Goal: Obtain resource: Obtain resource

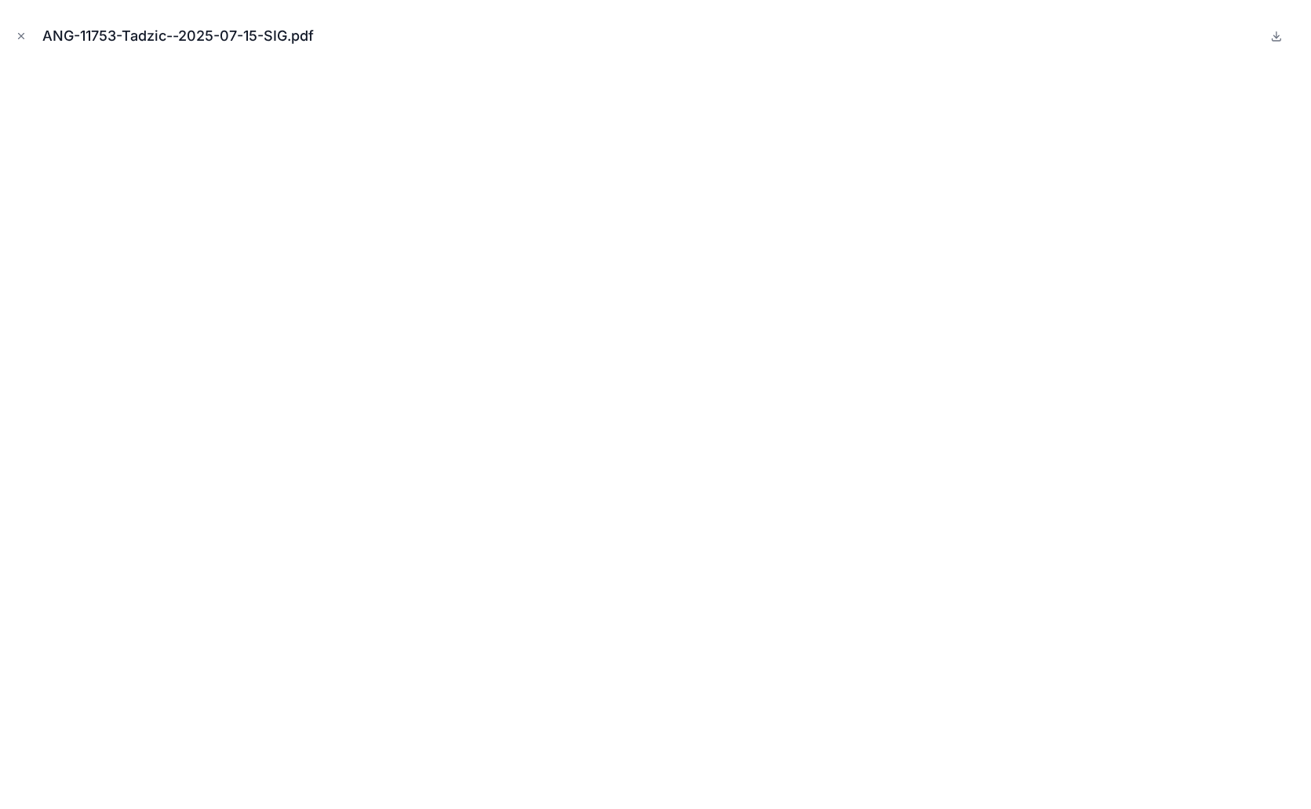
scroll to position [1743, 0]
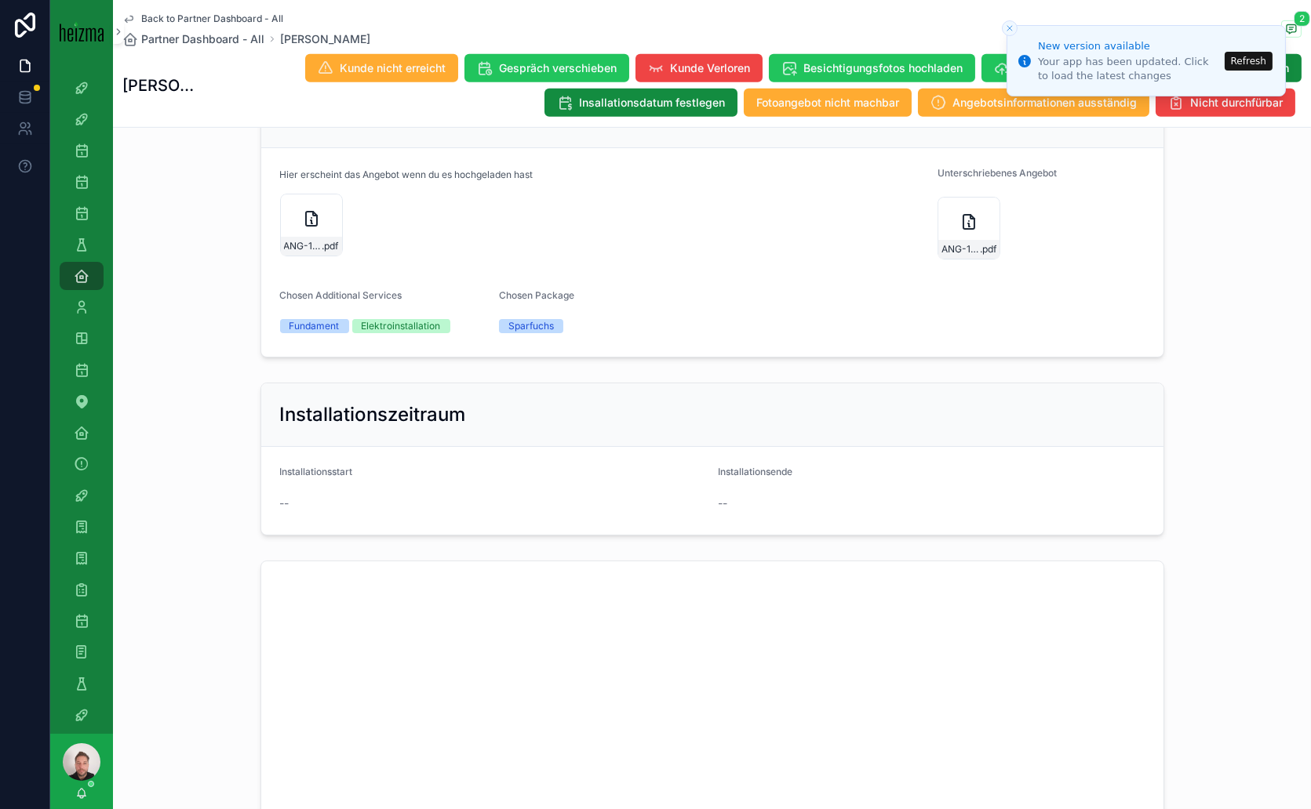
click at [1253, 60] on button "Refresh" at bounding box center [1248, 61] width 48 height 19
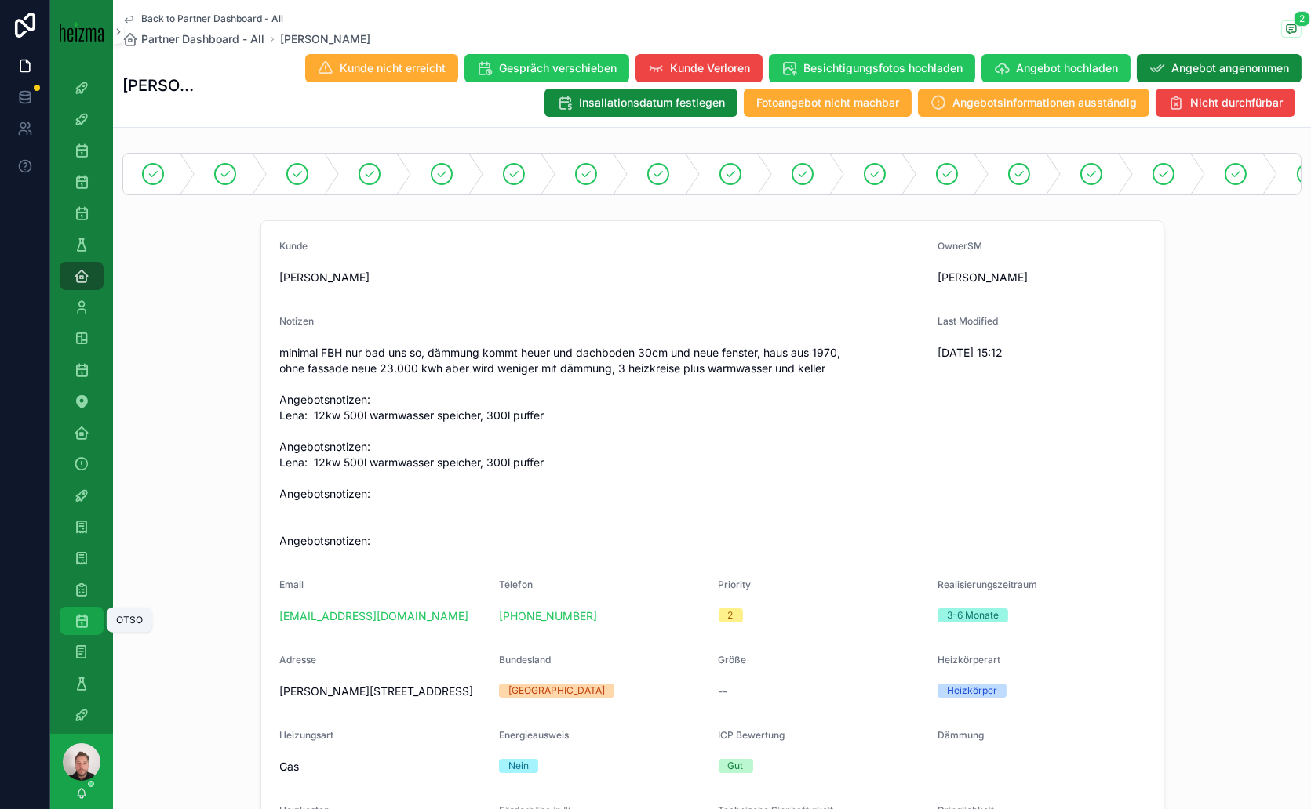
click at [80, 613] on icon "scrollable content" at bounding box center [82, 621] width 16 height 16
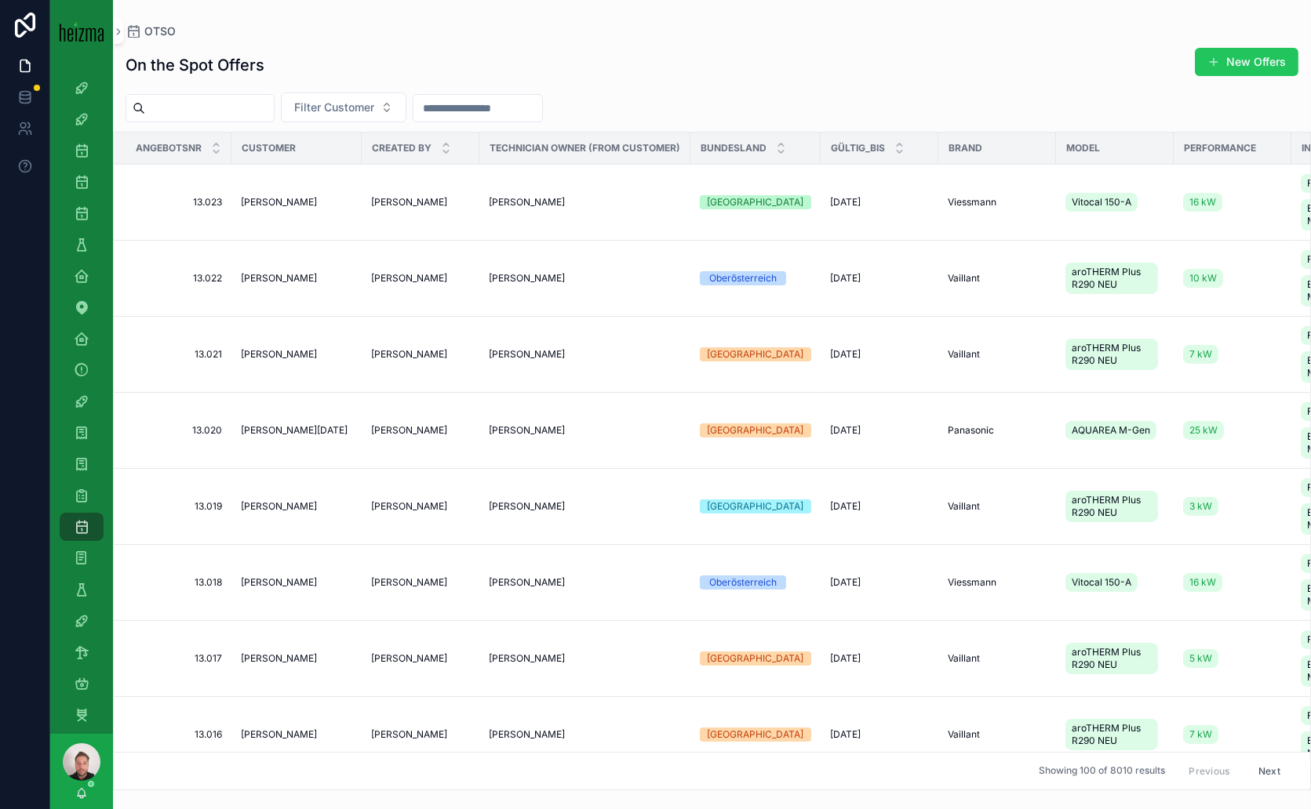
click at [243, 115] on input "scrollable content" at bounding box center [209, 108] width 129 height 22
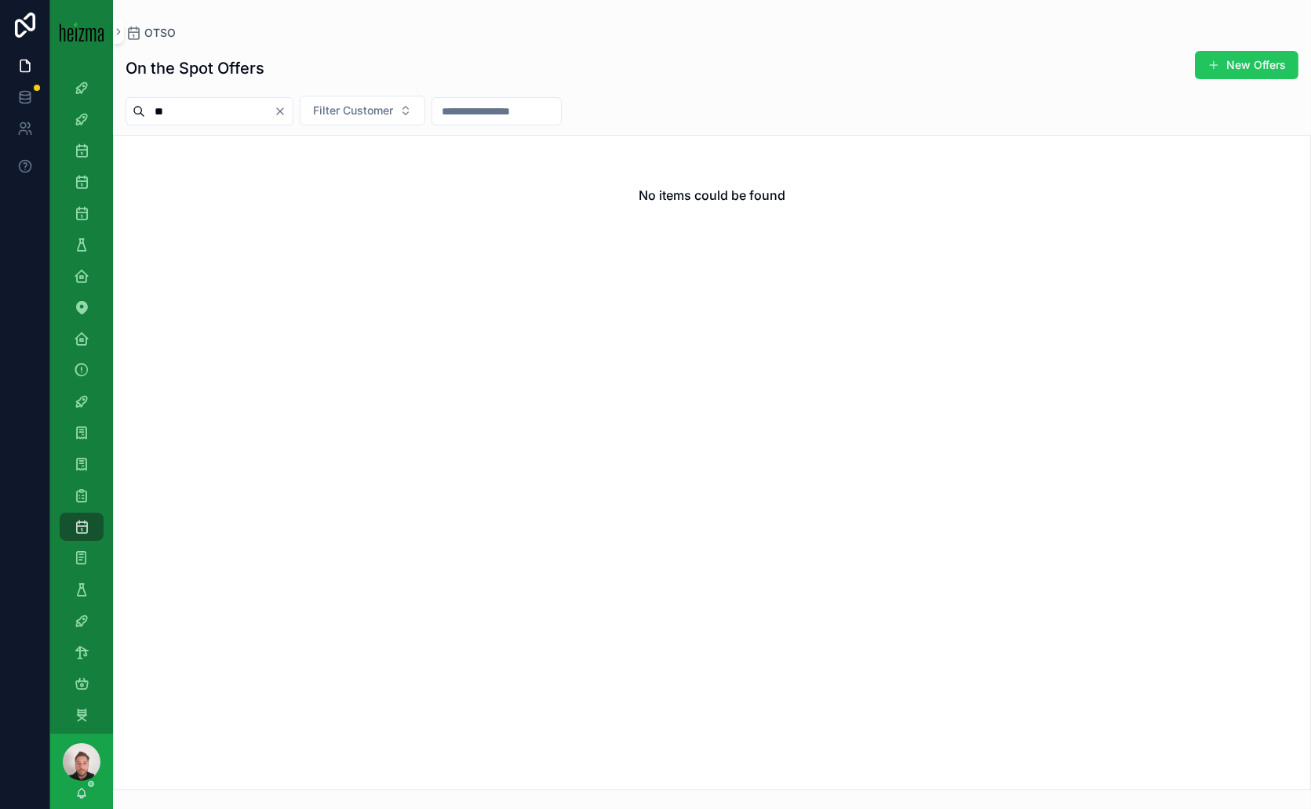
type input "*"
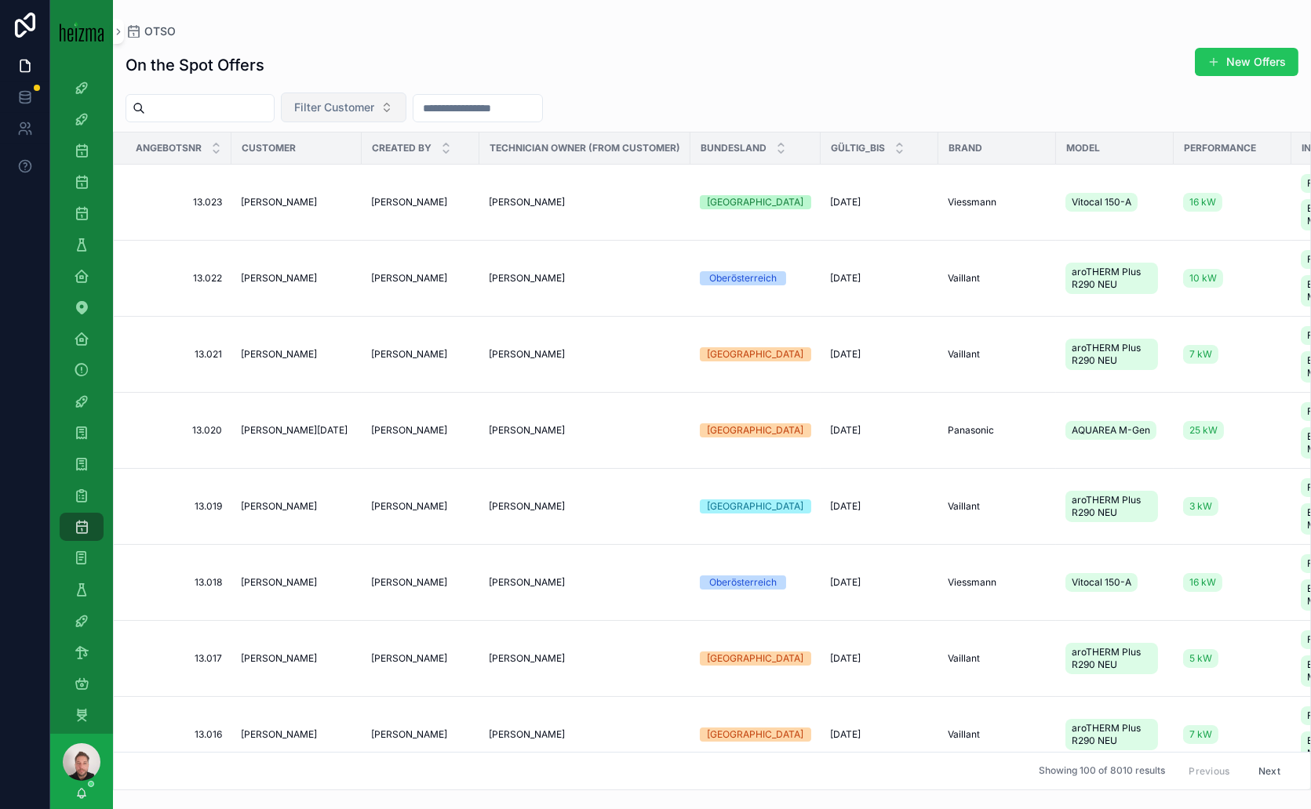
click at [369, 102] on span "Filter Customer" at bounding box center [334, 108] width 80 height 16
type input "*****"
click at [340, 192] on span "Christof Udier" at bounding box center [334, 195] width 90 height 16
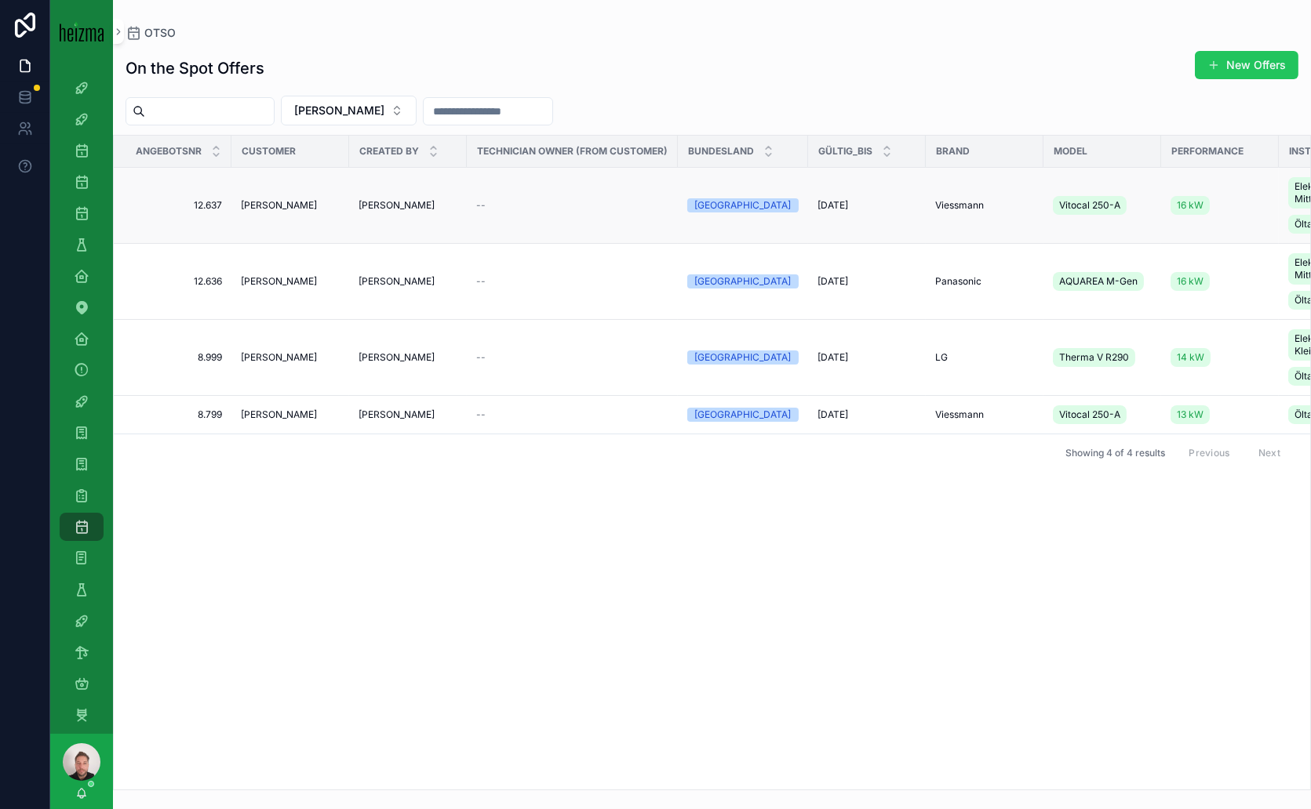
click at [839, 203] on span "05/09/2025" at bounding box center [832, 205] width 31 height 13
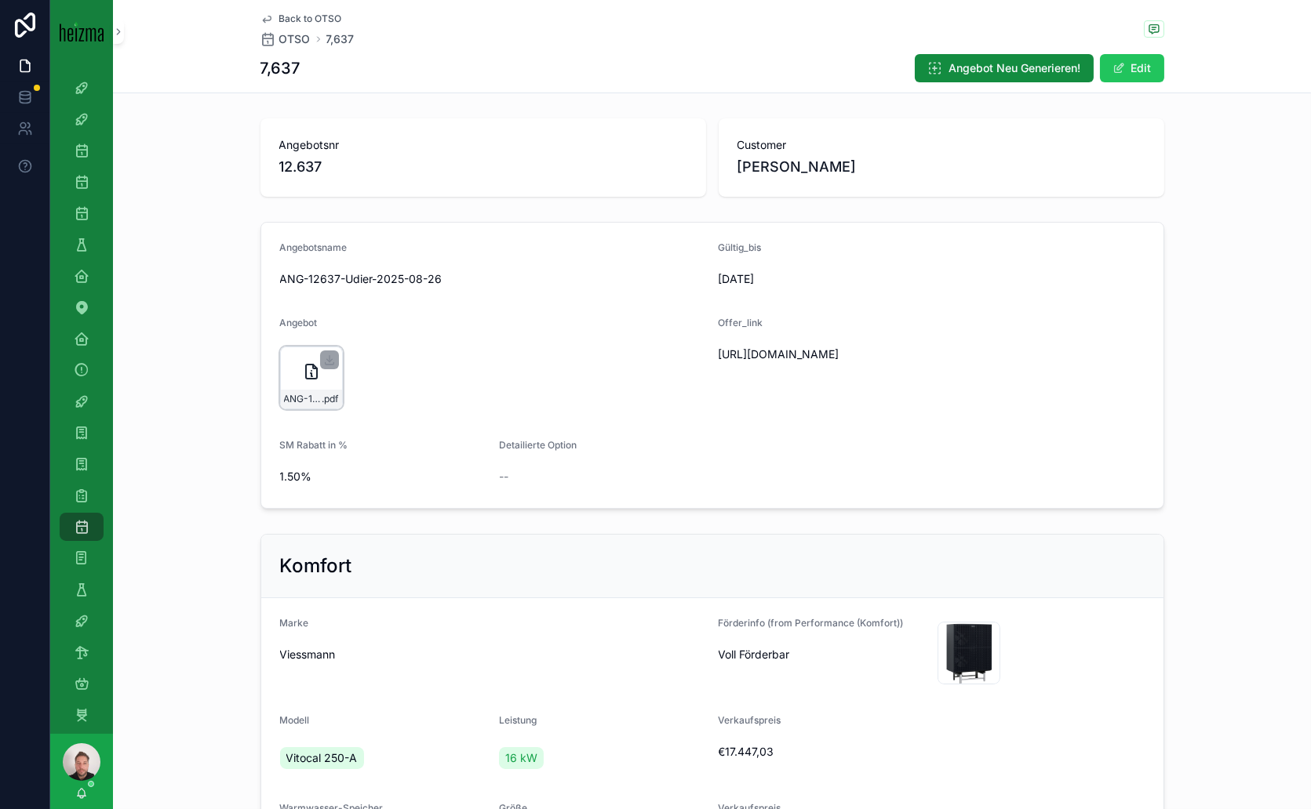
click at [311, 366] on icon "scrollable content" at bounding box center [311, 371] width 19 height 19
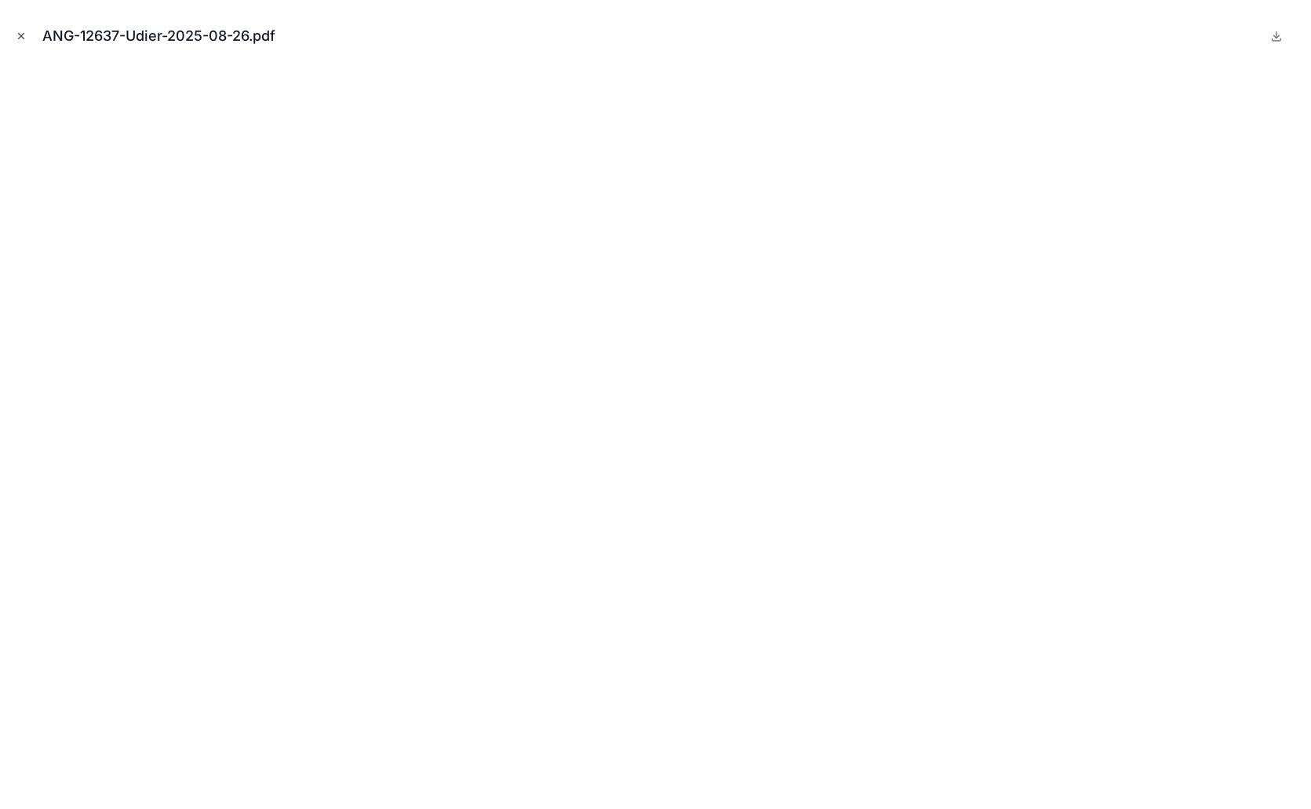
click at [17, 35] on icon "Close modal" at bounding box center [21, 36] width 11 height 11
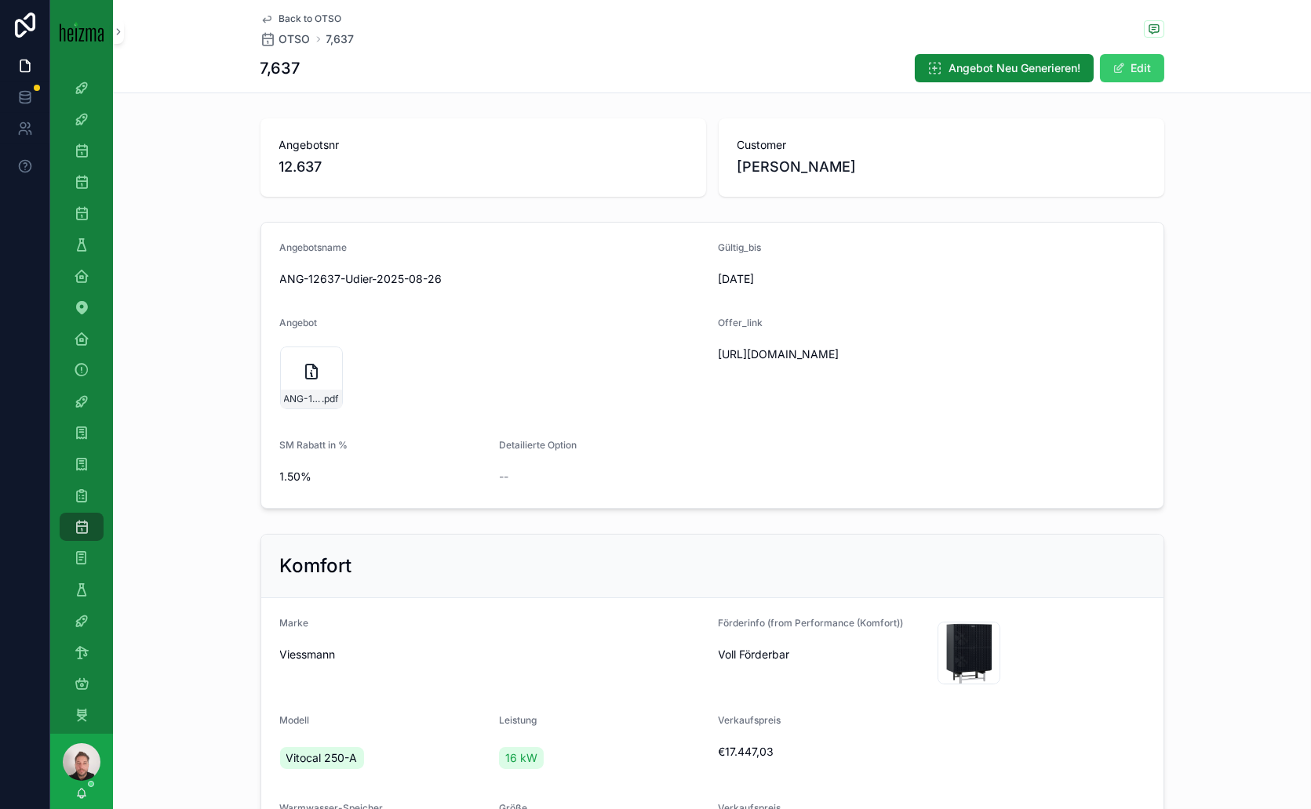
click at [1115, 70] on span "scrollable content" at bounding box center [1118, 68] width 13 height 13
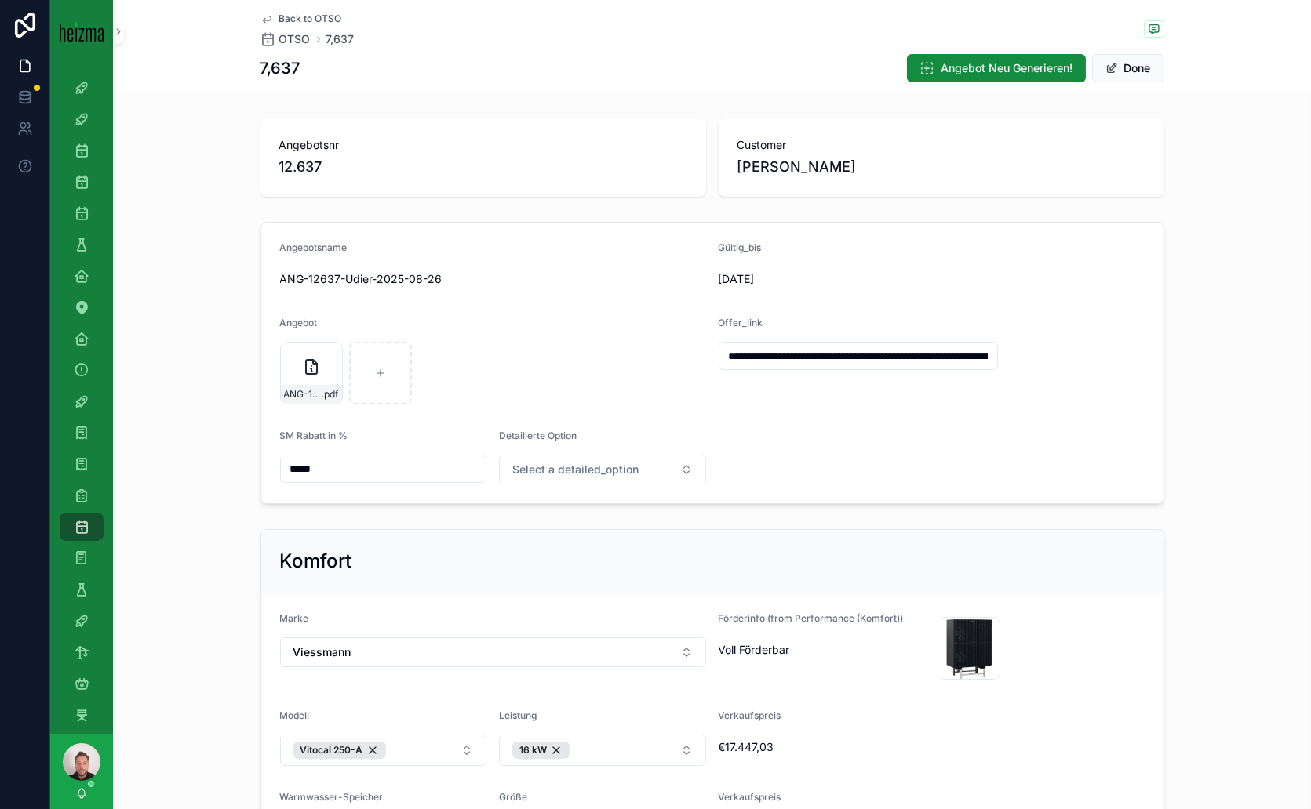
click at [720, 280] on span "05/09/2025" at bounding box center [821, 279] width 207 height 16
click at [737, 280] on span "05/09/2025" at bounding box center [821, 279] width 207 height 16
click at [948, 66] on span "Angebot Neu Generieren!" at bounding box center [1007, 68] width 132 height 16
click at [1139, 67] on button "Done" at bounding box center [1128, 68] width 72 height 28
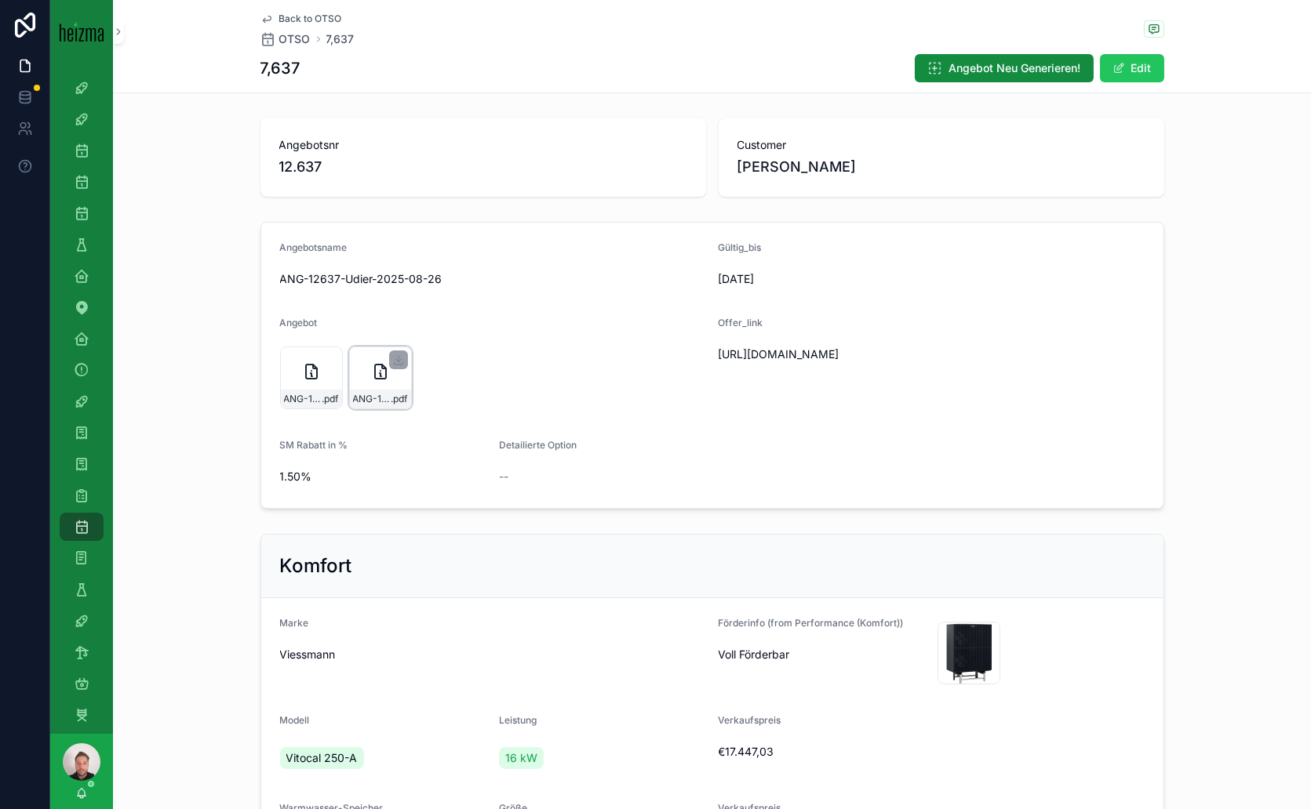
click at [371, 378] on icon "scrollable content" at bounding box center [380, 371] width 19 height 19
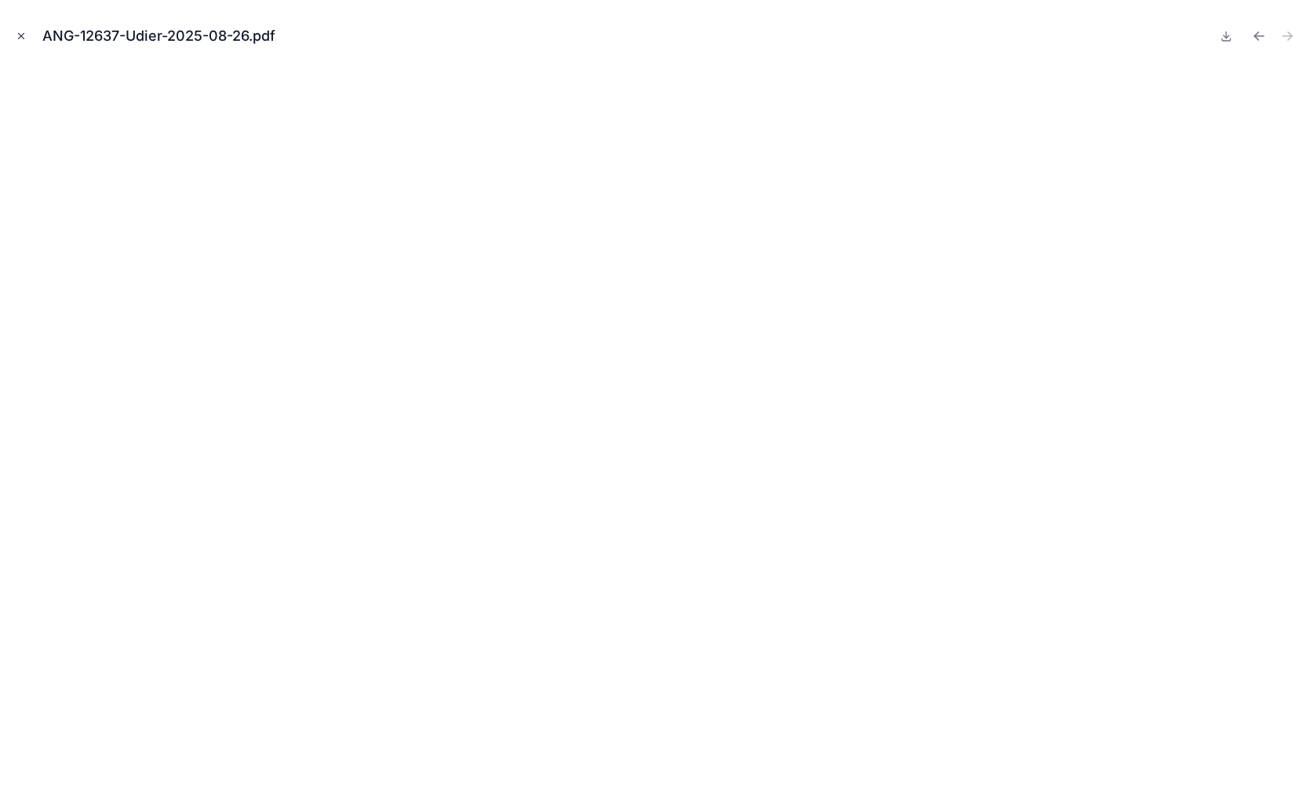
click at [22, 40] on icon "Close modal" at bounding box center [21, 36] width 11 height 11
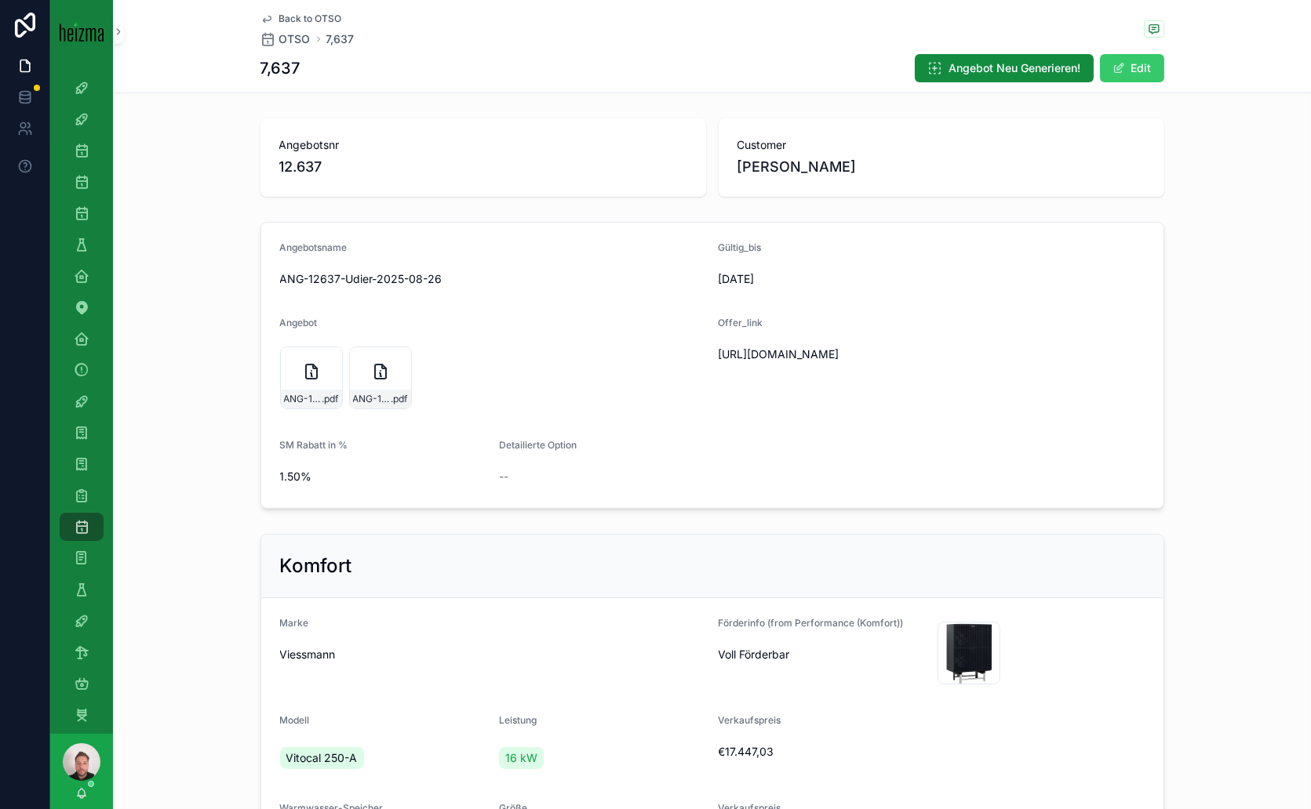
click at [1113, 67] on span "scrollable content" at bounding box center [1118, 68] width 13 height 13
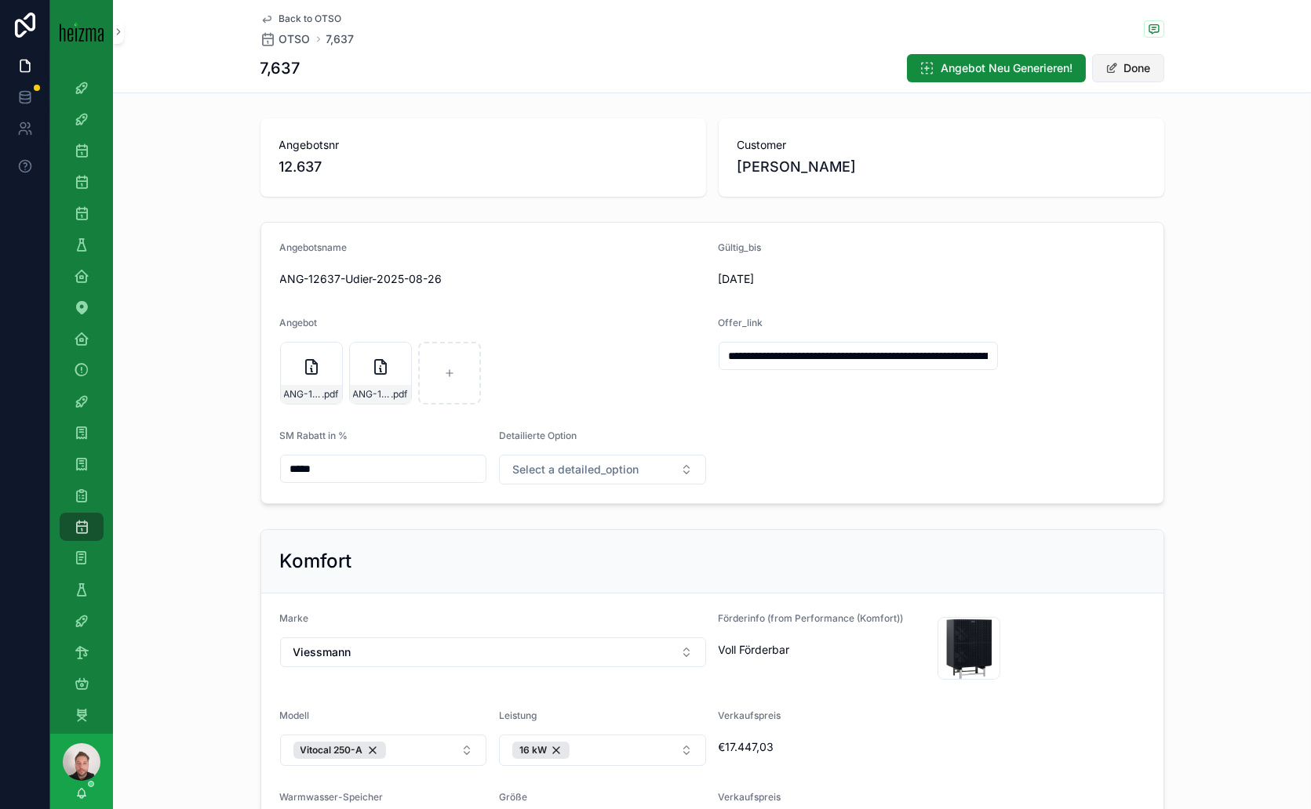
click at [1115, 64] on button "Done" at bounding box center [1128, 68] width 72 height 28
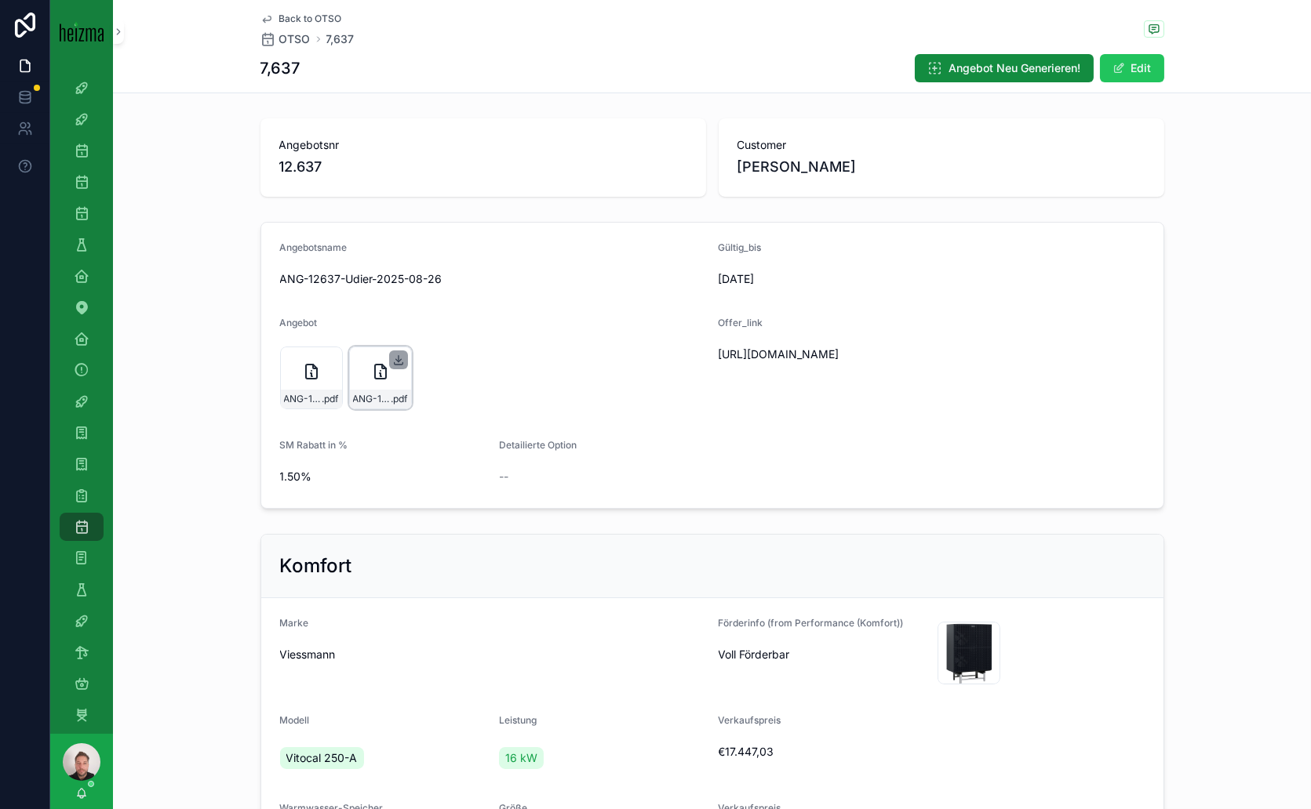
click at [392, 354] on icon "scrollable content" at bounding box center [398, 360] width 13 height 13
click at [372, 367] on icon "scrollable content" at bounding box center [380, 371] width 19 height 19
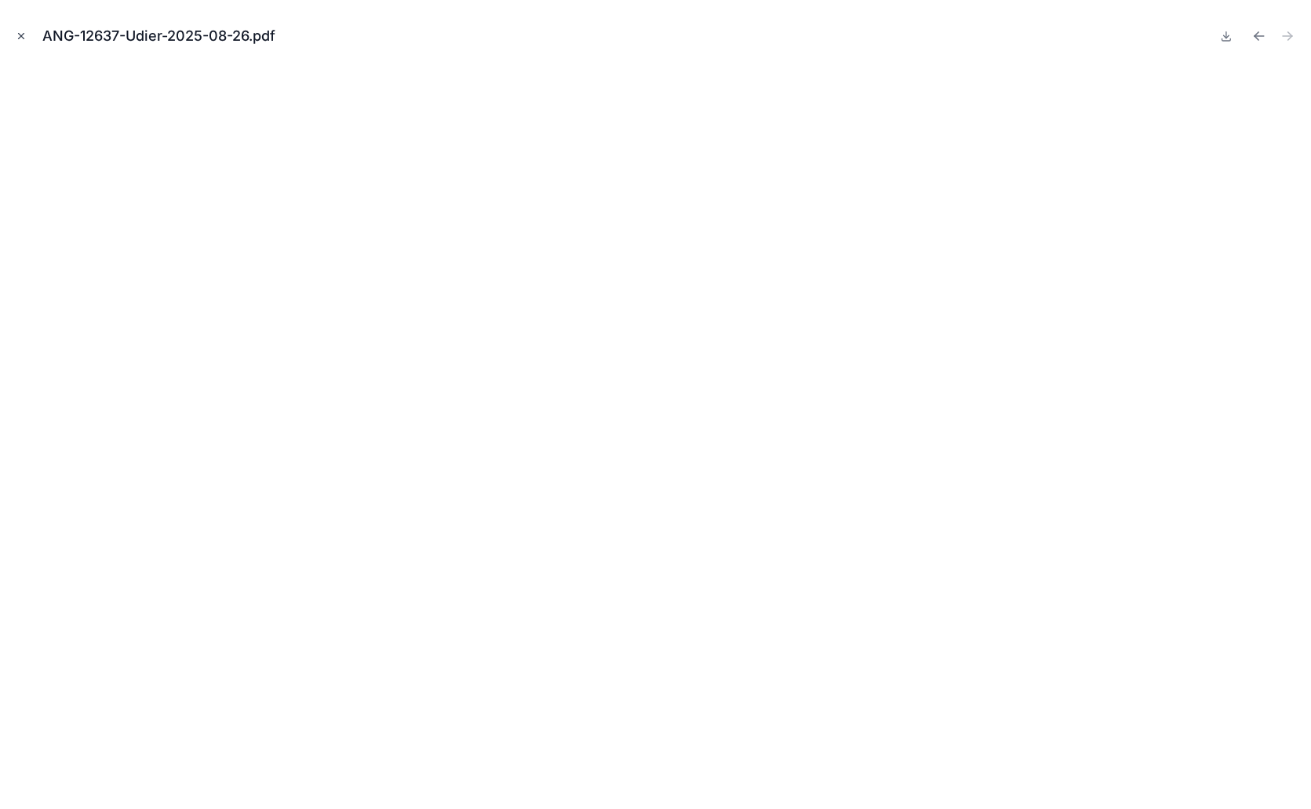
click at [23, 36] on icon "Close modal" at bounding box center [21, 36] width 11 height 11
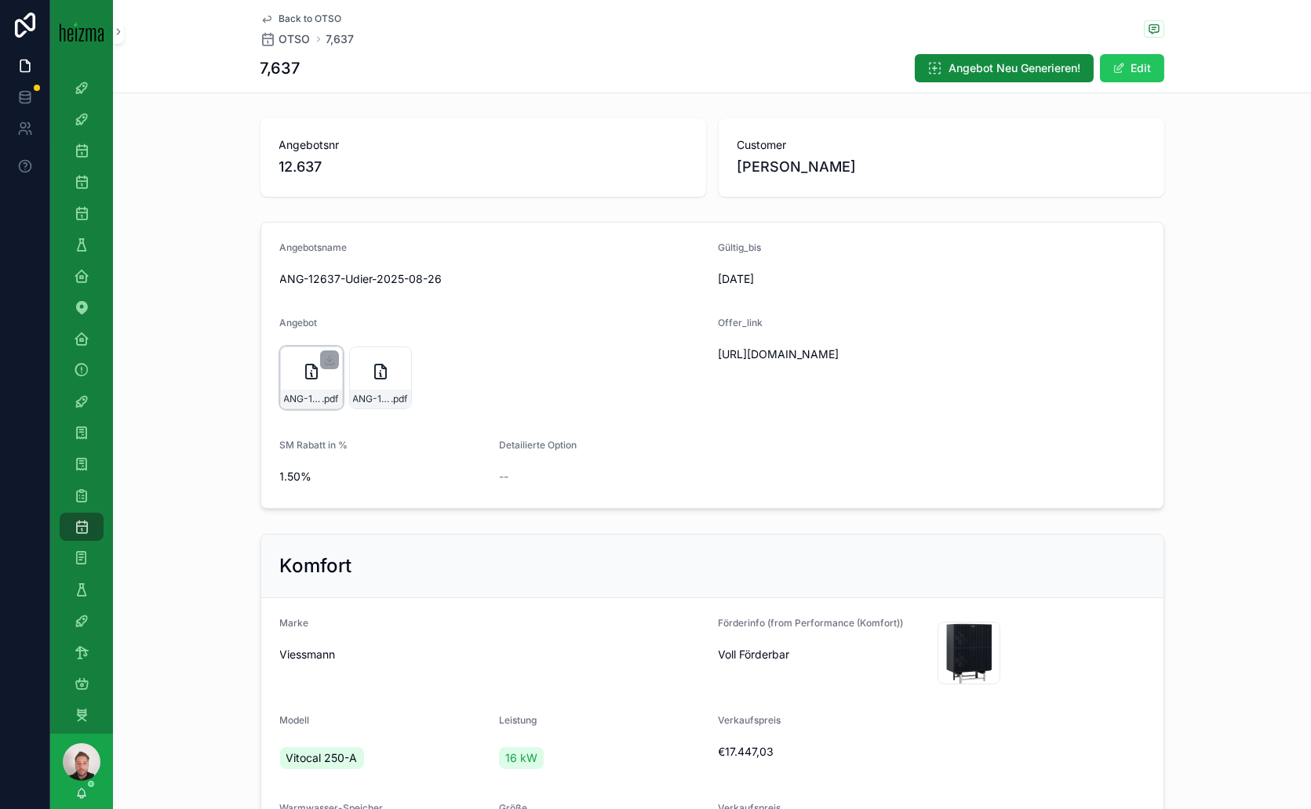
click at [311, 373] on icon "scrollable content" at bounding box center [311, 371] width 19 height 19
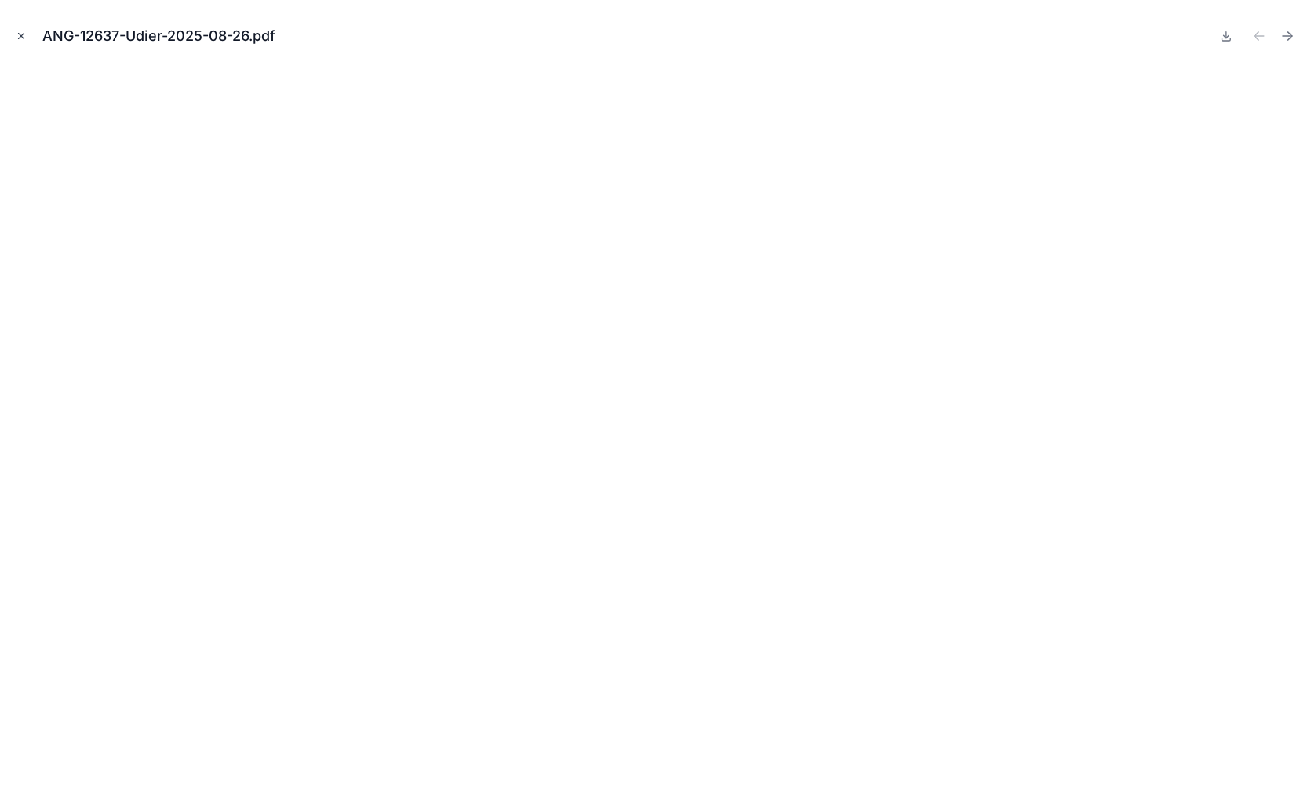
click at [26, 34] on icon "Close modal" at bounding box center [21, 36] width 11 height 11
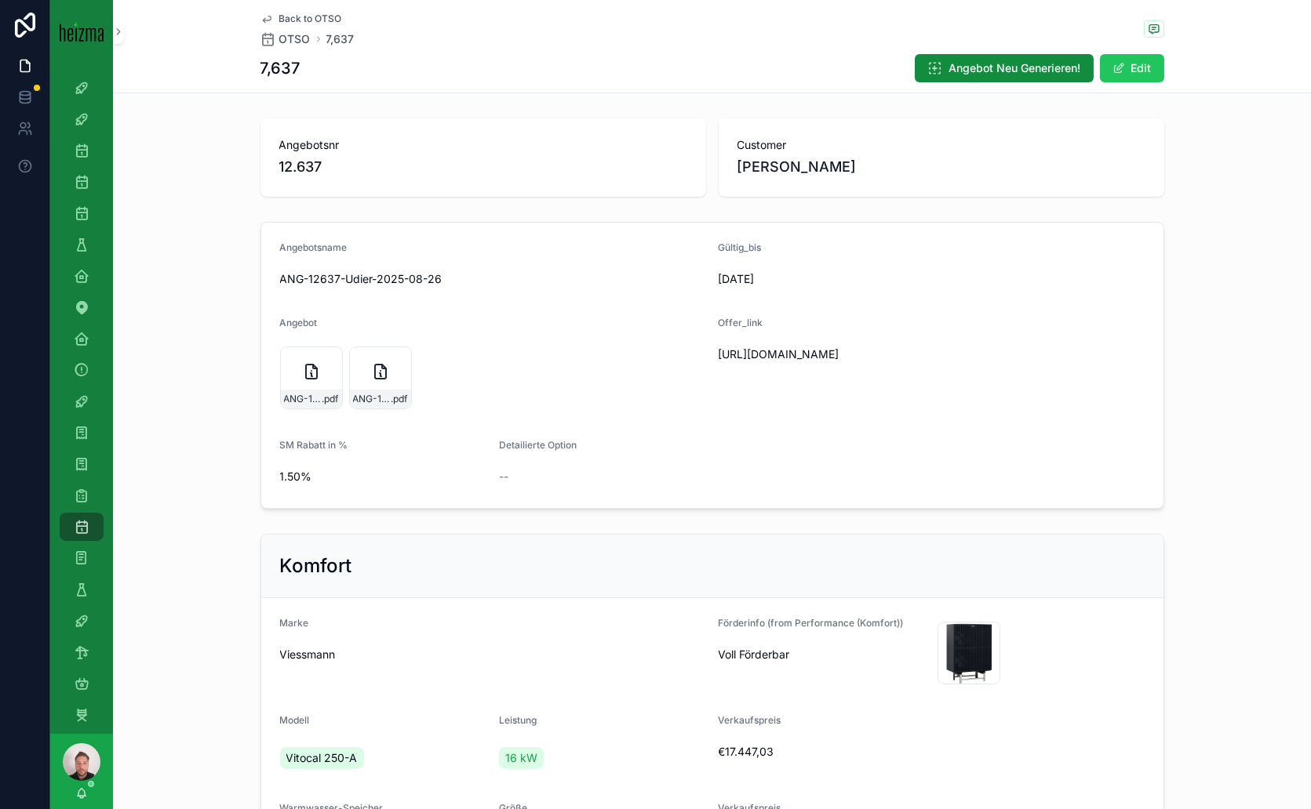
click at [287, 23] on span "Back to OTSO" at bounding box center [310, 19] width 63 height 13
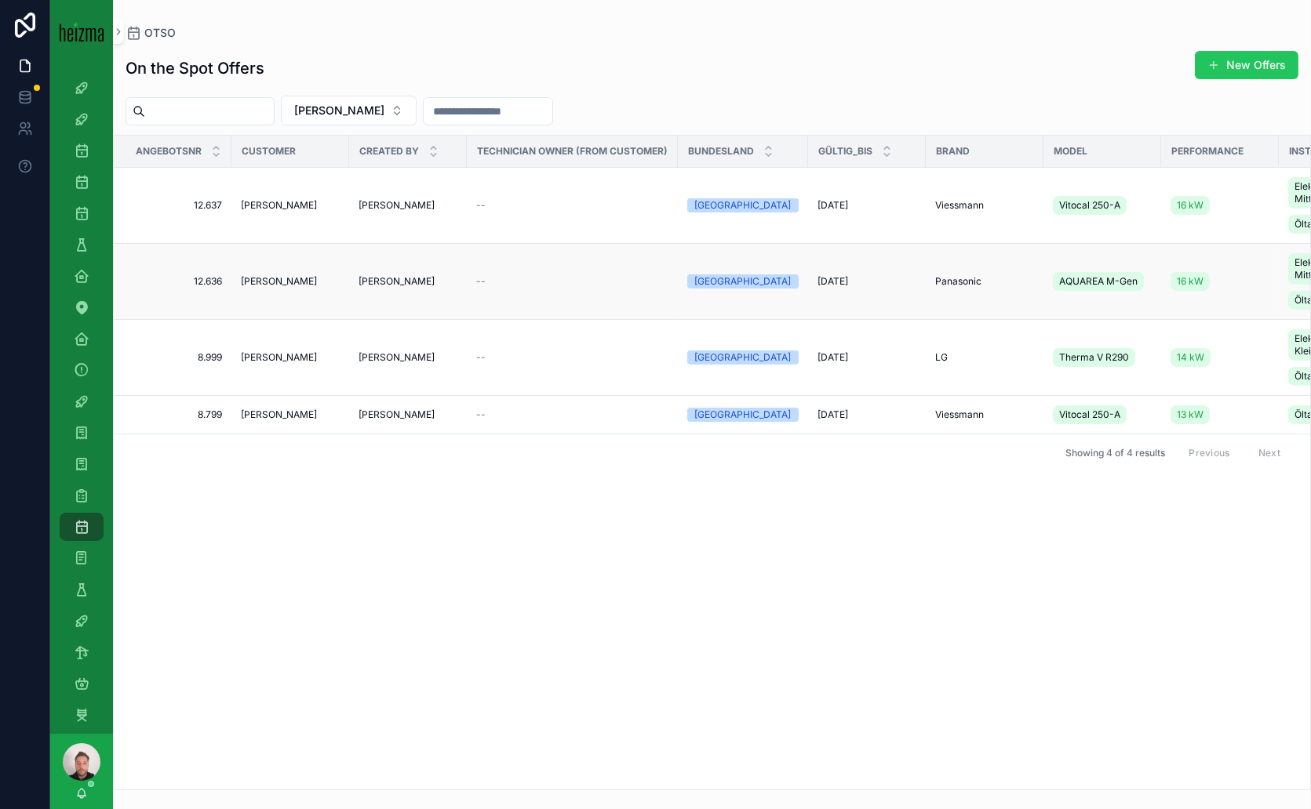
click at [288, 275] on span "Christof Udier" at bounding box center [279, 281] width 76 height 13
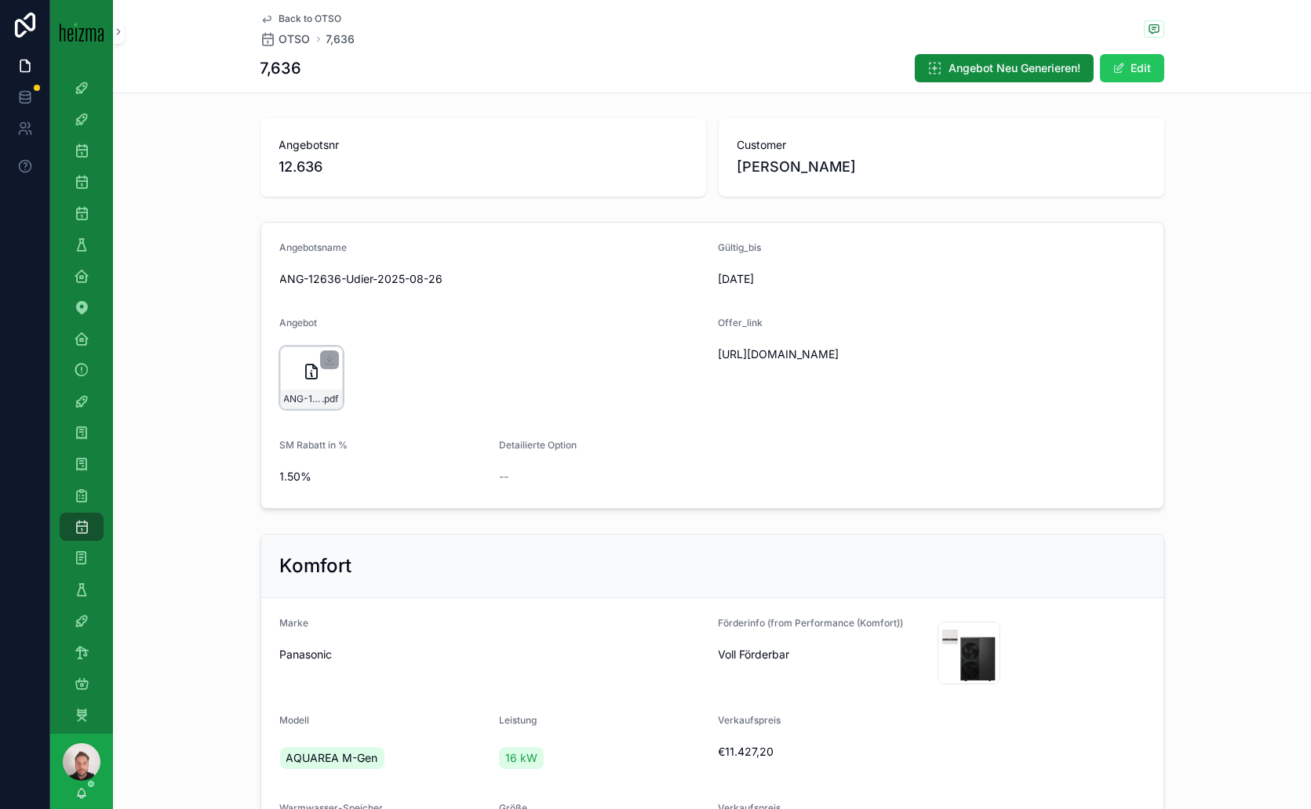
click at [302, 368] on icon "scrollable content" at bounding box center [311, 371] width 19 height 19
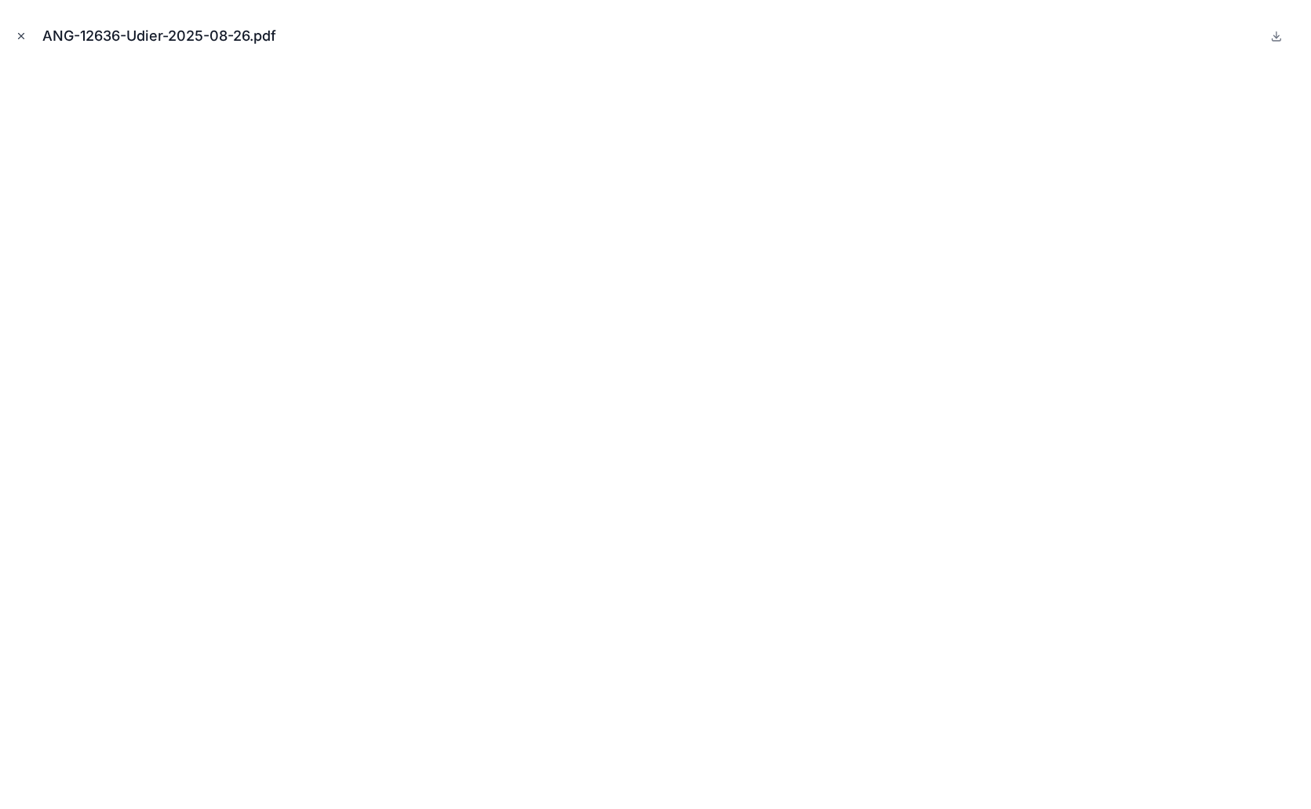
click at [20, 36] on icon "Close modal" at bounding box center [21, 36] width 5 height 5
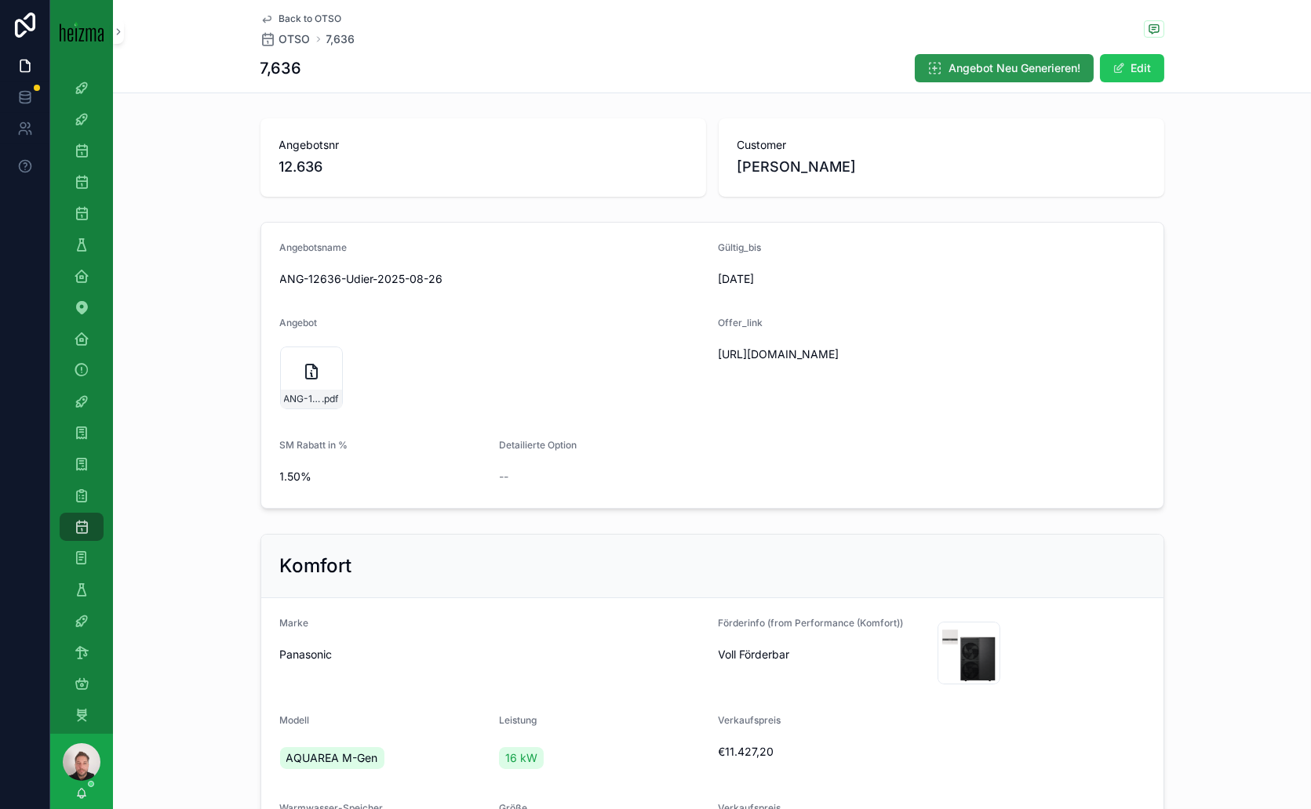
click at [1030, 68] on span "Angebot Neu Generieren!" at bounding box center [1015, 68] width 132 height 16
click at [358, 366] on div "ANG-12636-Udier-2025-08-26 .pdf" at bounding box center [380, 378] width 63 height 63
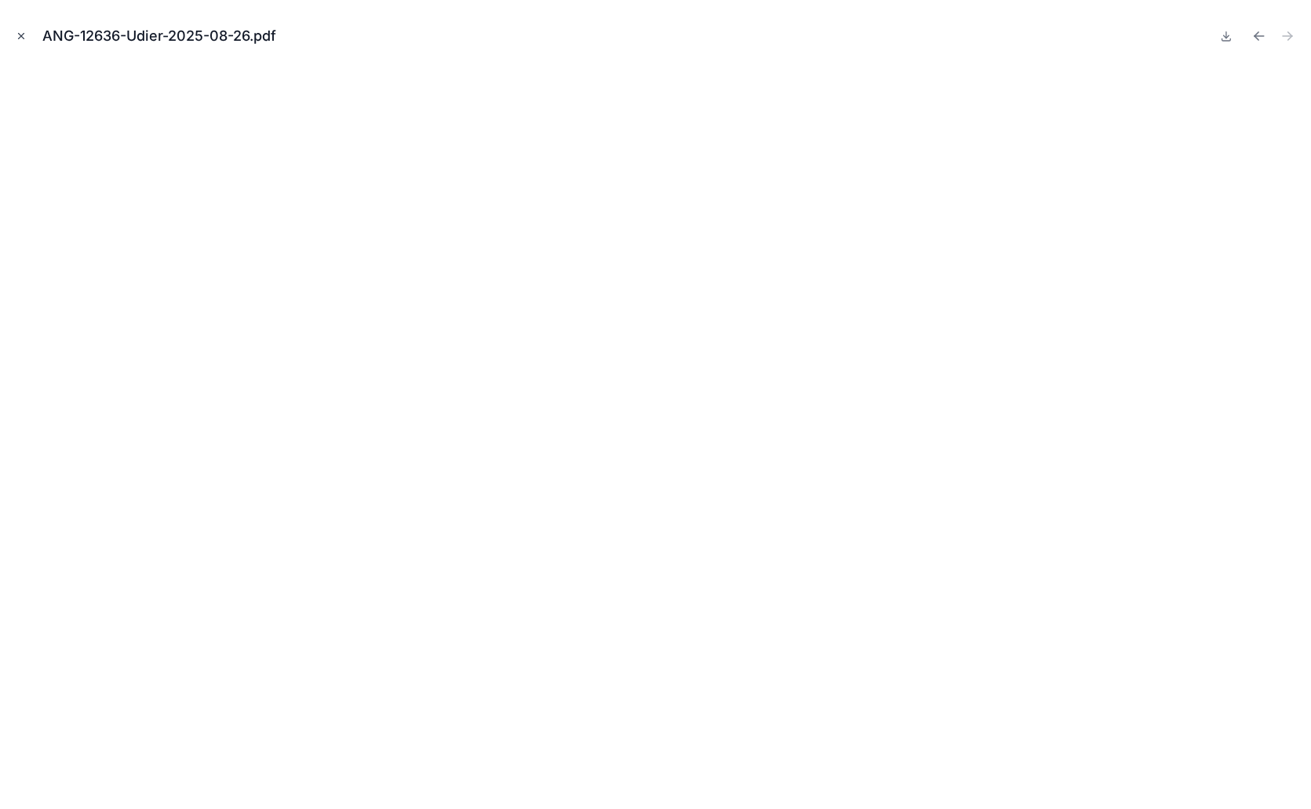
click at [21, 35] on icon "Close modal" at bounding box center [21, 36] width 5 height 5
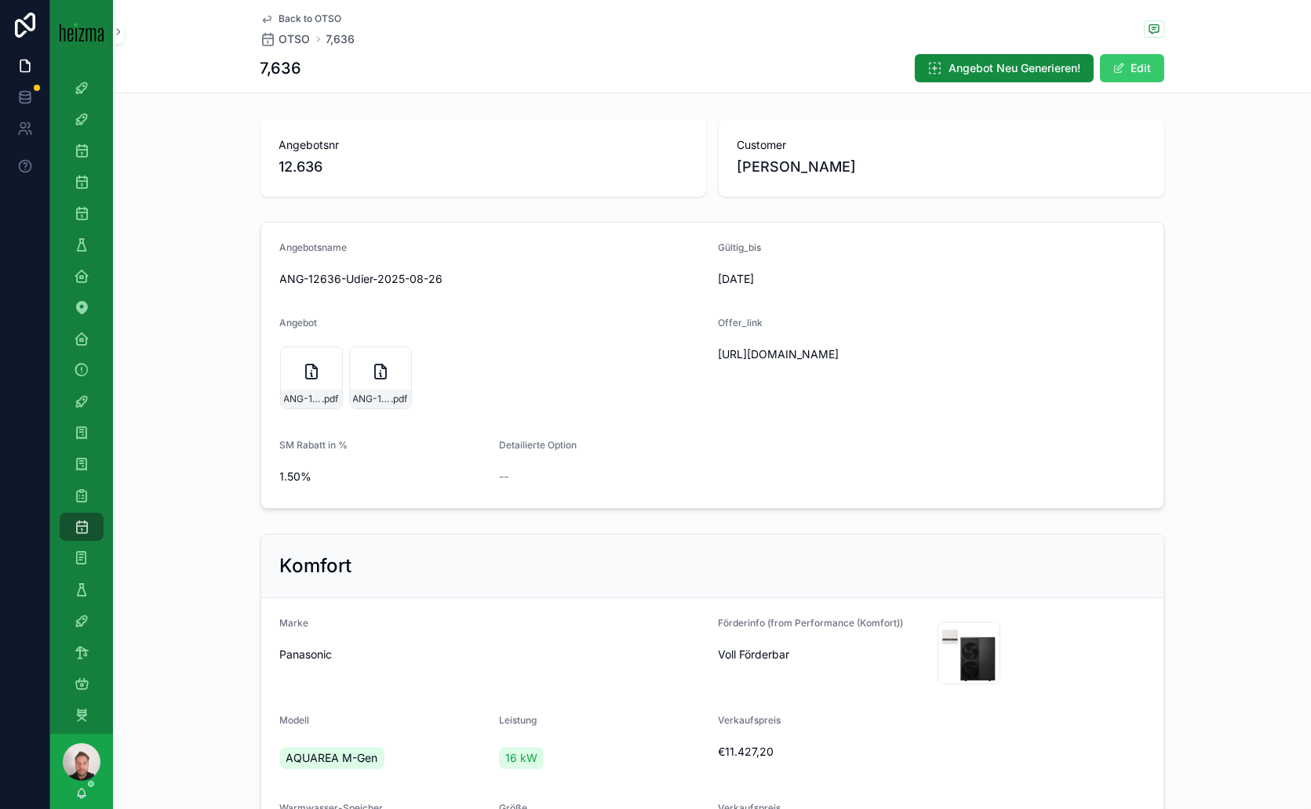
click at [1137, 64] on button "Edit" at bounding box center [1132, 68] width 64 height 28
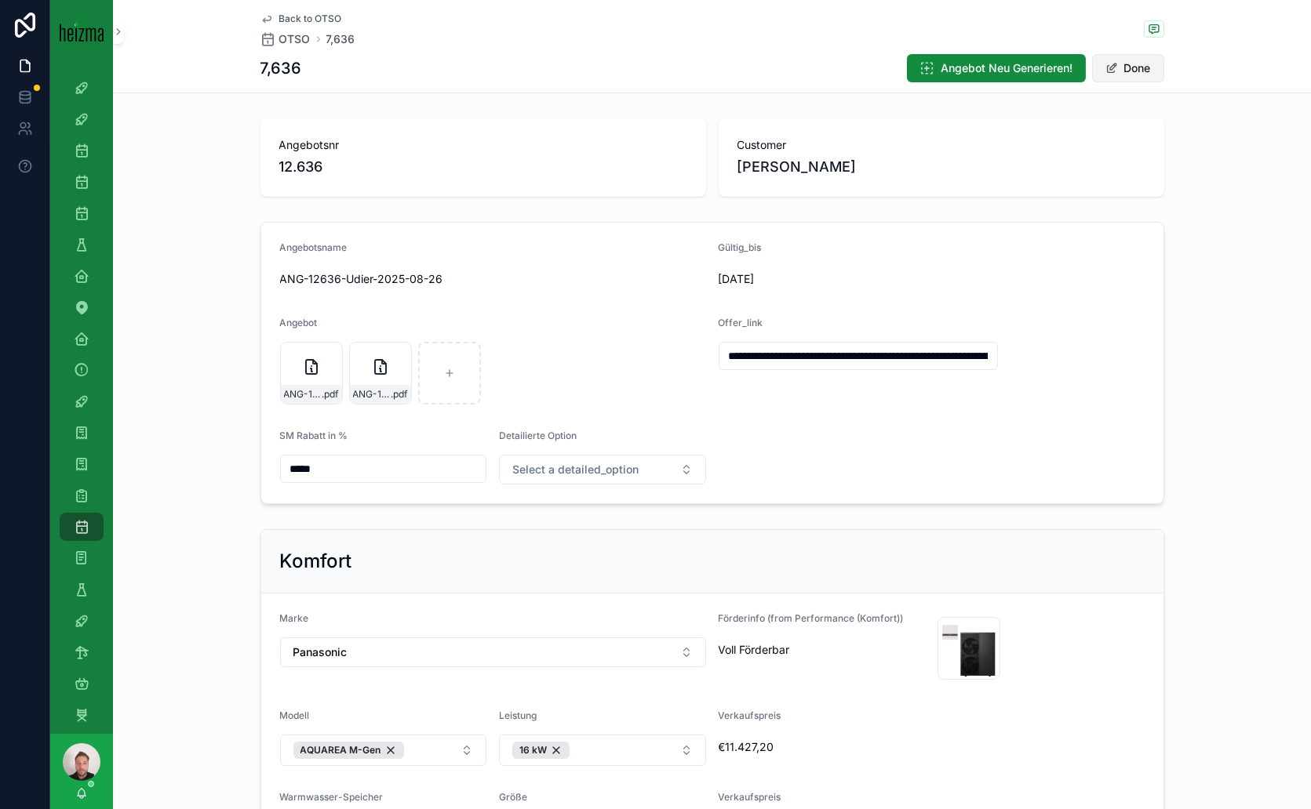
click at [1126, 60] on button "Done" at bounding box center [1128, 68] width 72 height 28
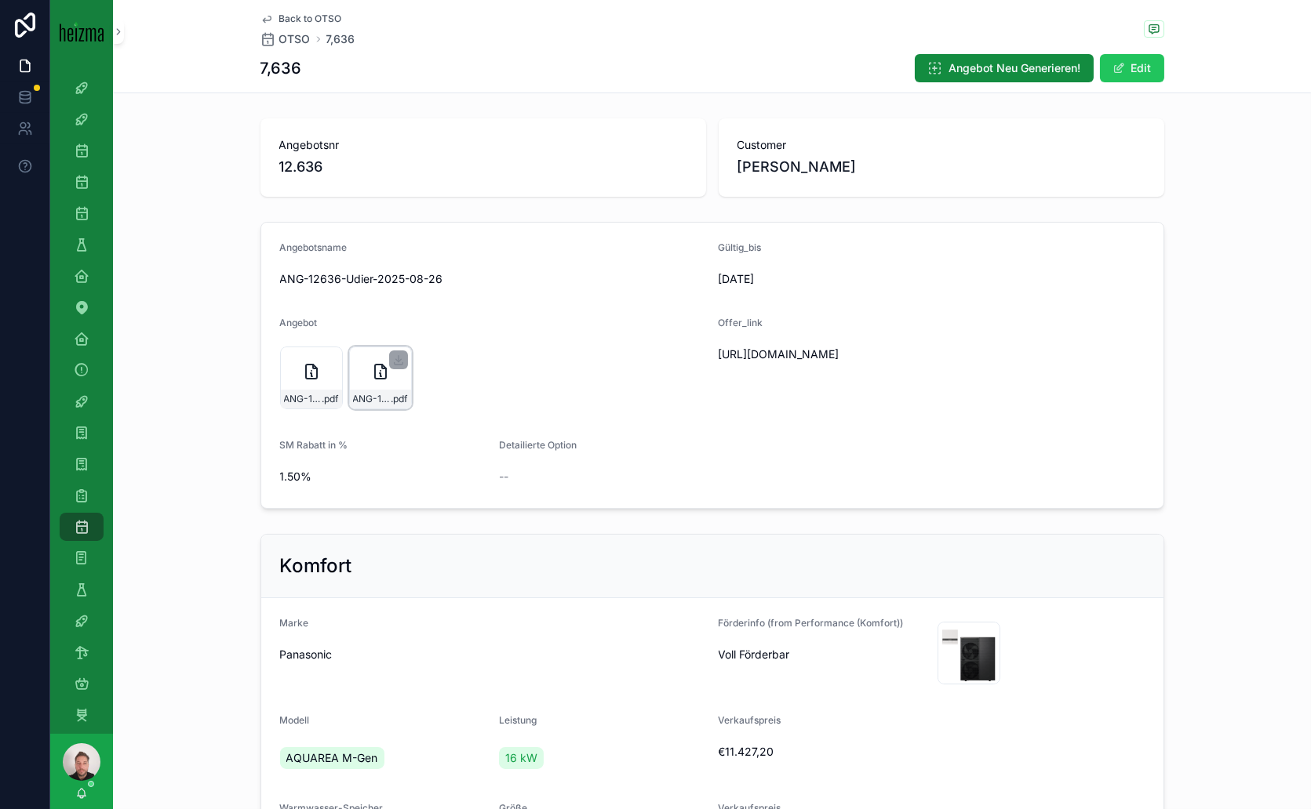
click at [371, 367] on icon "scrollable content" at bounding box center [380, 371] width 19 height 19
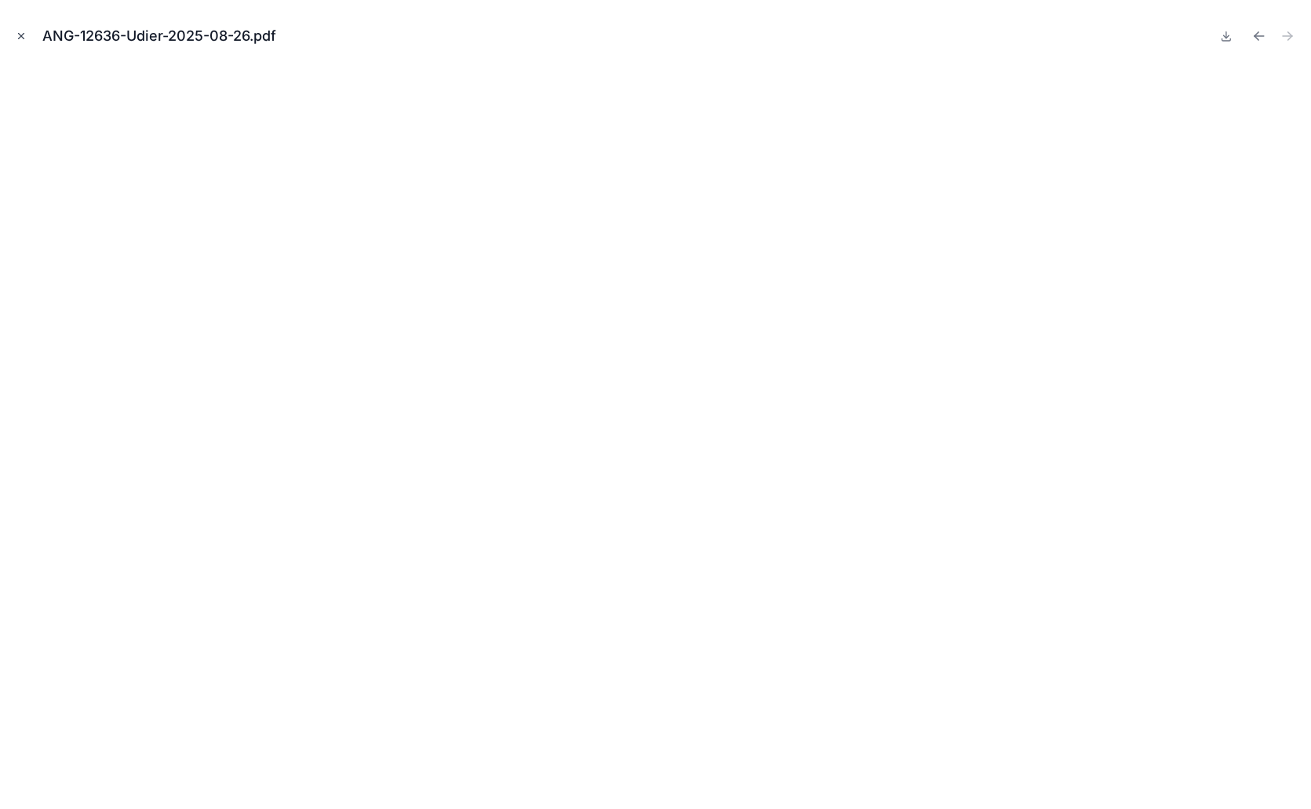
click at [24, 35] on icon "Close modal" at bounding box center [21, 36] width 11 height 11
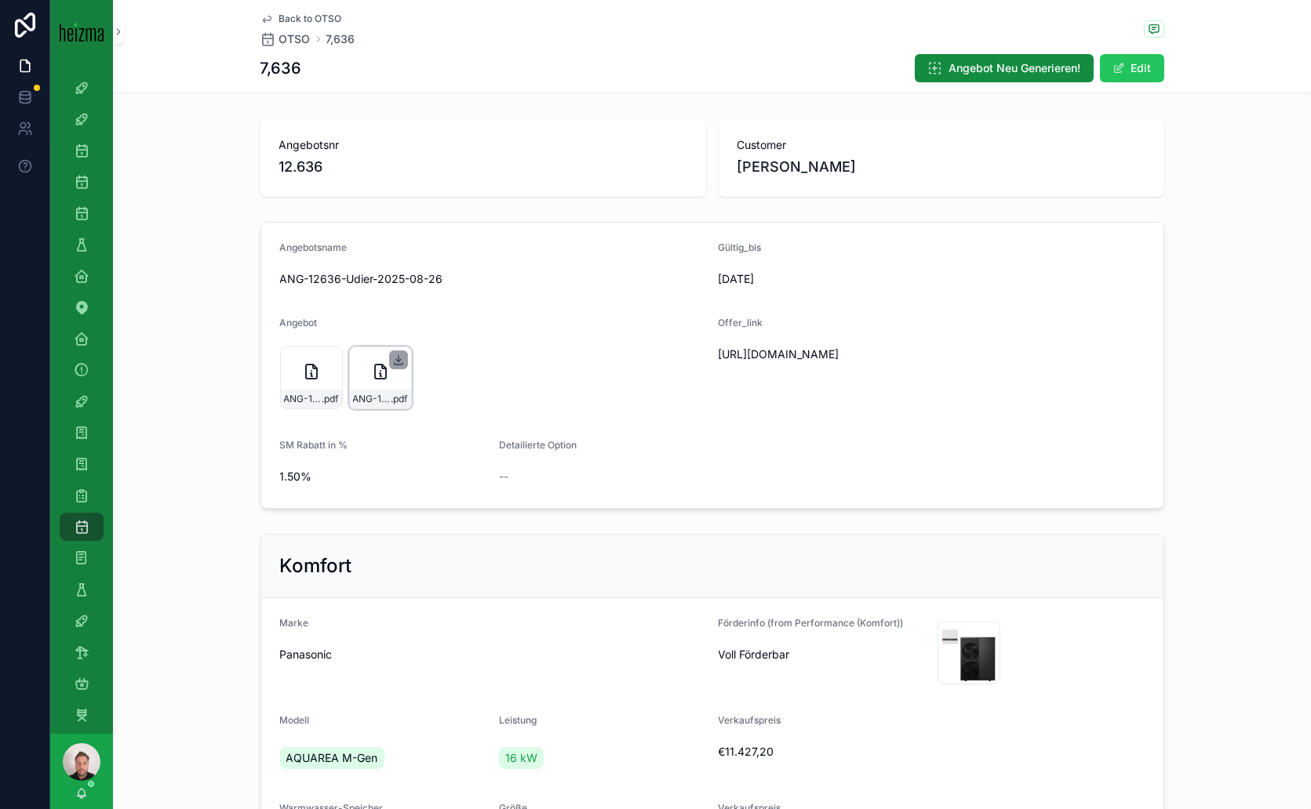
click at [392, 362] on icon "scrollable content" at bounding box center [398, 360] width 13 height 13
click at [380, 369] on icon "scrollable content" at bounding box center [380, 371] width 19 height 19
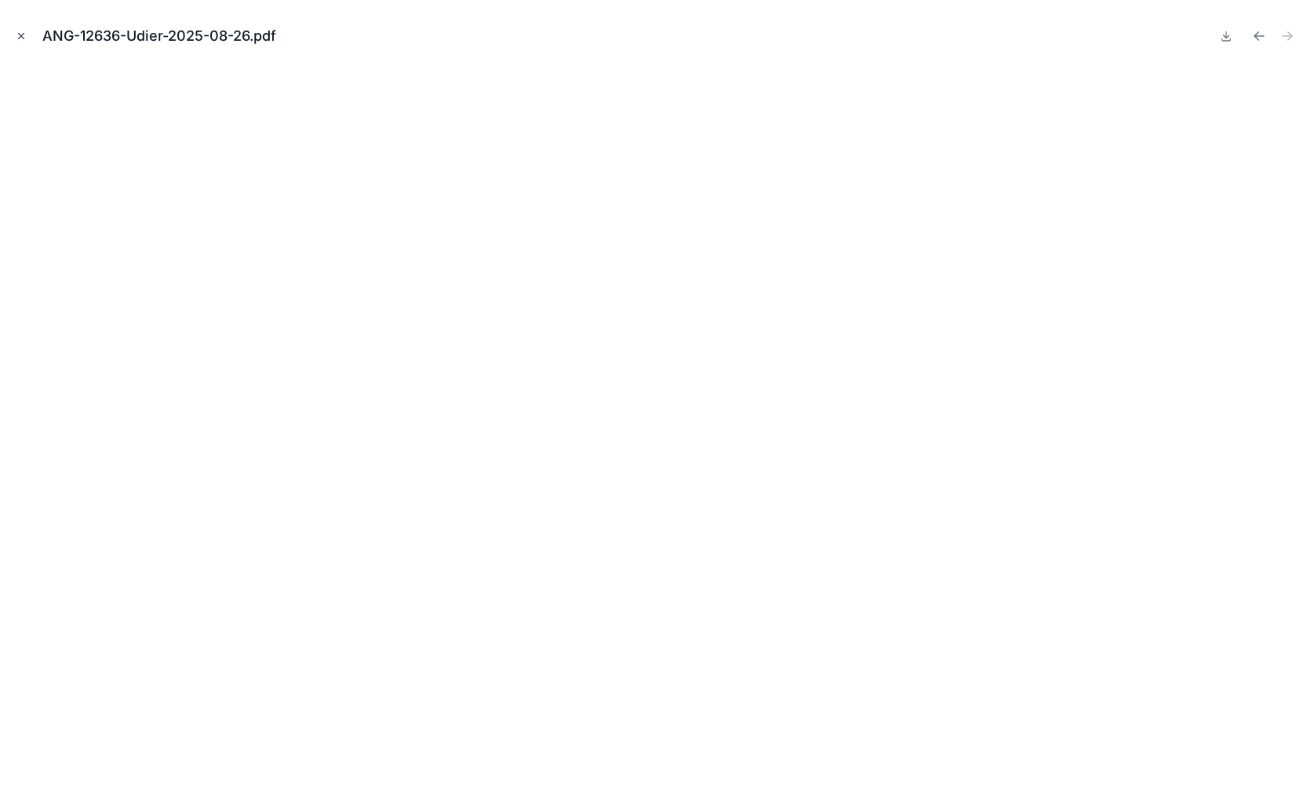
click at [23, 35] on icon "Close modal" at bounding box center [21, 36] width 11 height 11
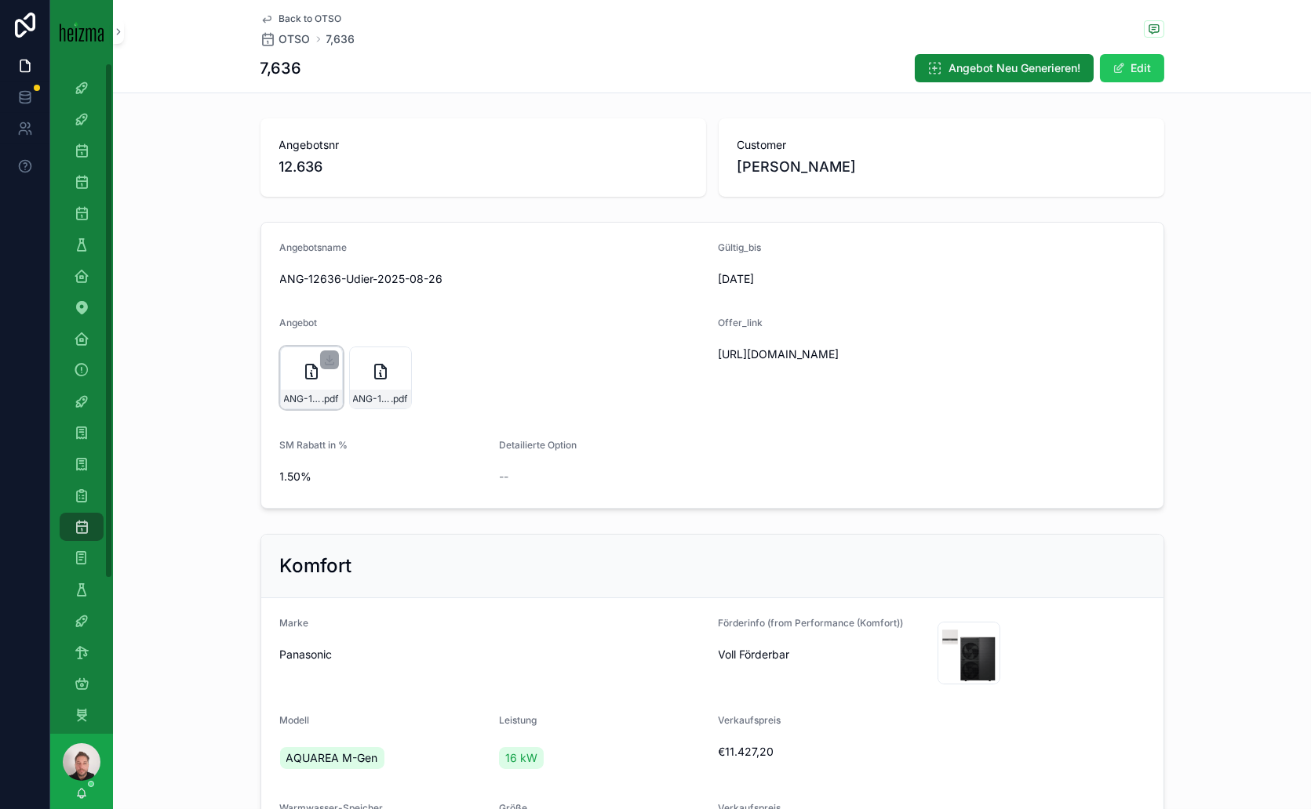
click at [302, 380] on icon "scrollable content" at bounding box center [311, 371] width 19 height 19
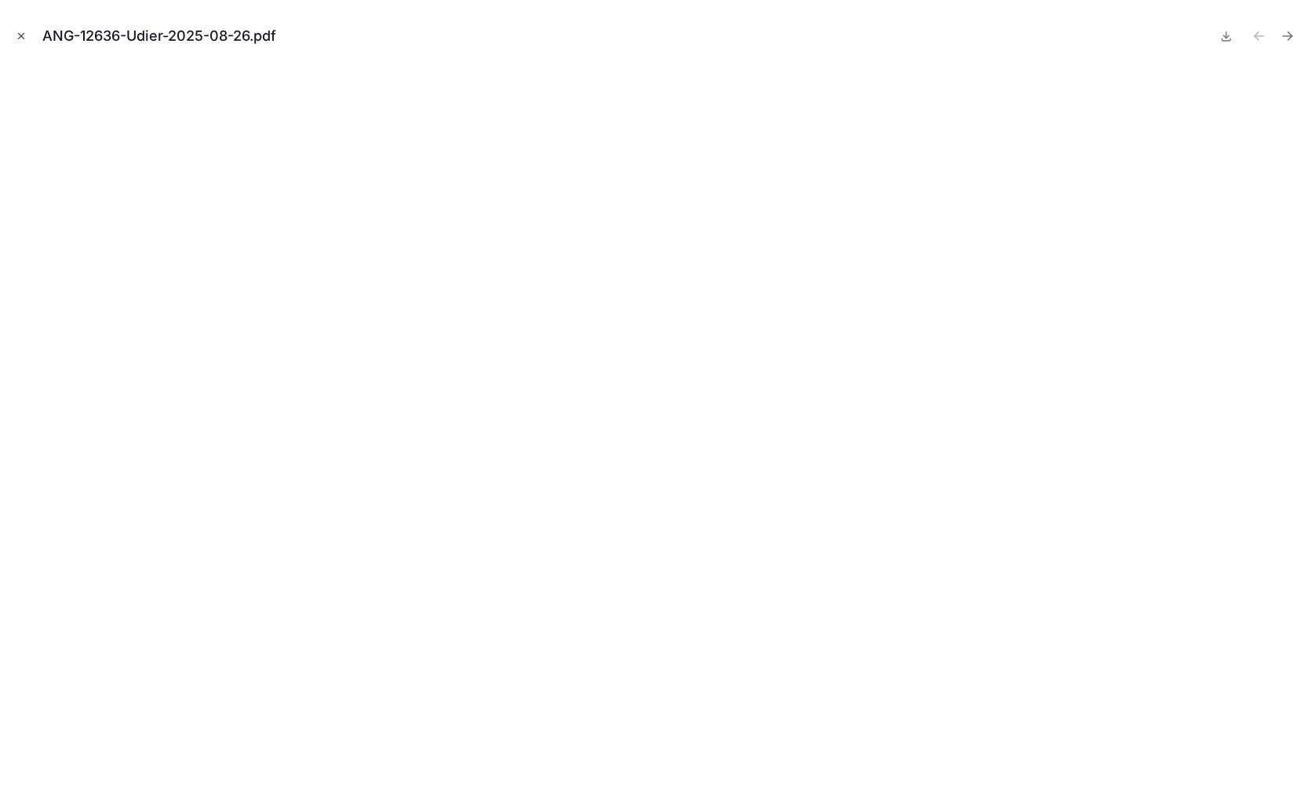
click at [22, 34] on icon "Close modal" at bounding box center [21, 36] width 5 height 5
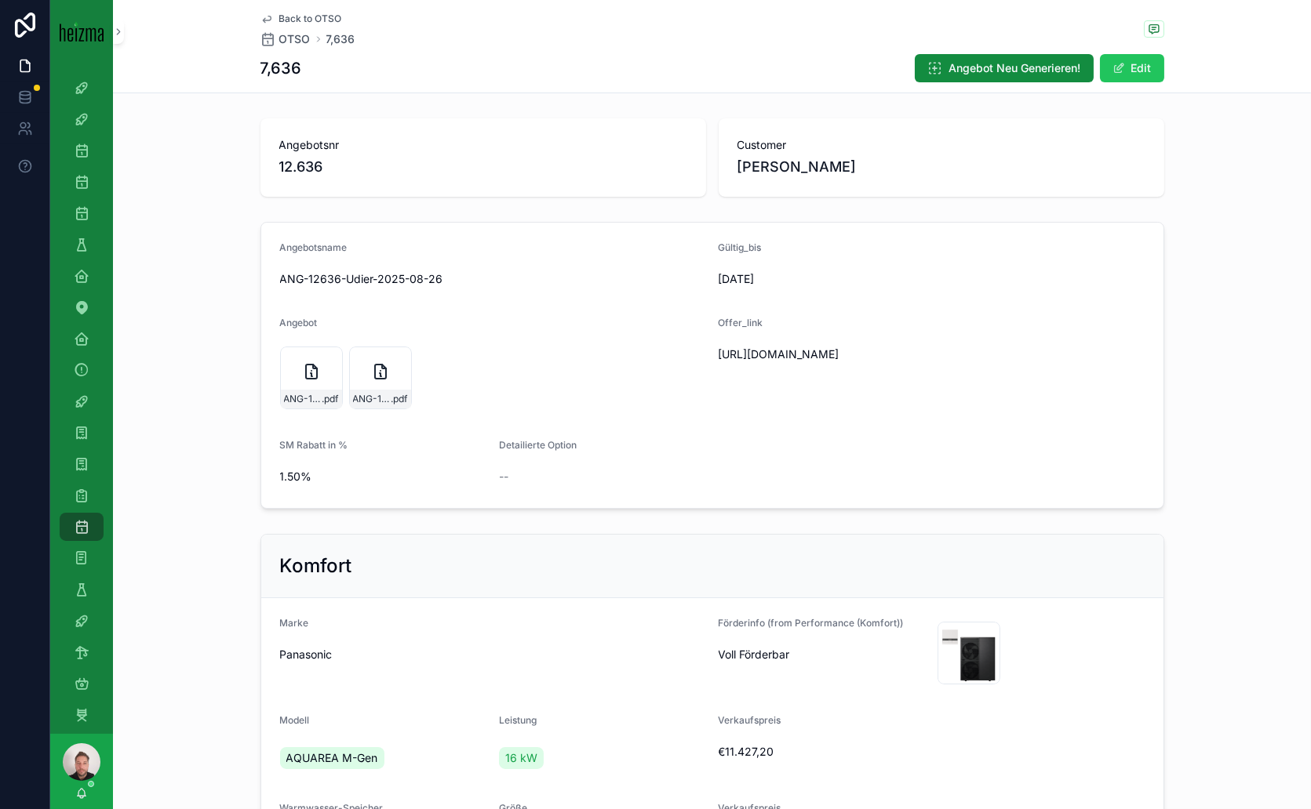
drag, startPoint x: 973, startPoint y: 369, endPoint x: 697, endPoint y: 352, distance: 276.6
click at [697, 352] on form "Angebotsname ANG-12636-Udier-2025-08-26 Gültig_bis 19/09/2025 Angebot ANG-12636…" at bounding box center [712, 366] width 902 height 286
drag, startPoint x: 697, startPoint y: 352, endPoint x: 704, endPoint y: 356, distance: 8.1
click at [700, 354] on form "Angebotsname ANG-12636-Udier-2025-08-26 Gültig_bis 19/09/2025 Angebot ANG-12636…" at bounding box center [712, 366] width 902 height 286
drag, startPoint x: 962, startPoint y: 365, endPoint x: 712, endPoint y: 358, distance: 250.3
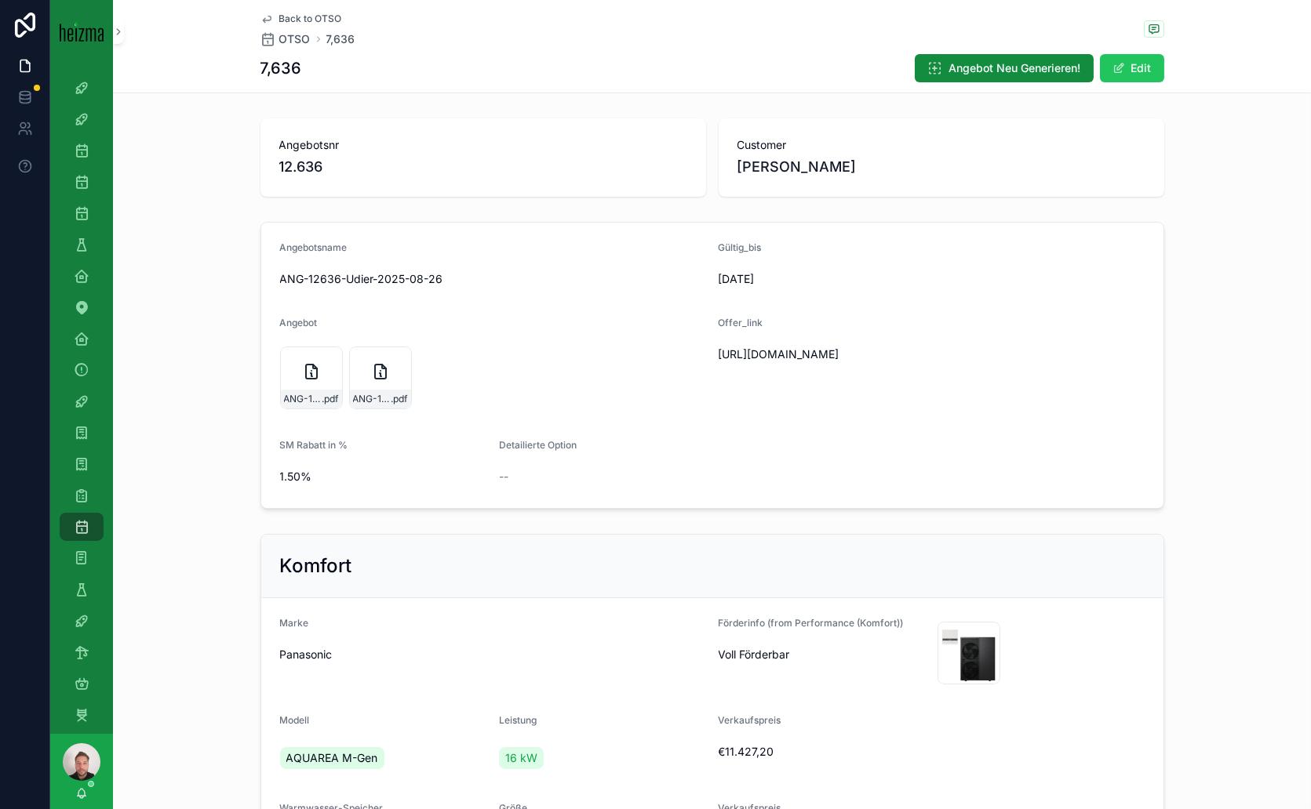
click at [718, 358] on span "https://docs.google.com/document/d/1k7JfX7Oq2U8pkuYEpdJAmegoZkew-6xcoTOxohXslDk…" at bounding box center [858, 355] width 280 height 16
copy span "https://docs.google.com/document/d/1k7JfX7Oq2U8pkuYEpdJAmegoZkew-6xcoTOxohXslDk…"
click at [302, 380] on icon "scrollable content" at bounding box center [311, 371] width 19 height 19
